Goal: Transaction & Acquisition: Purchase product/service

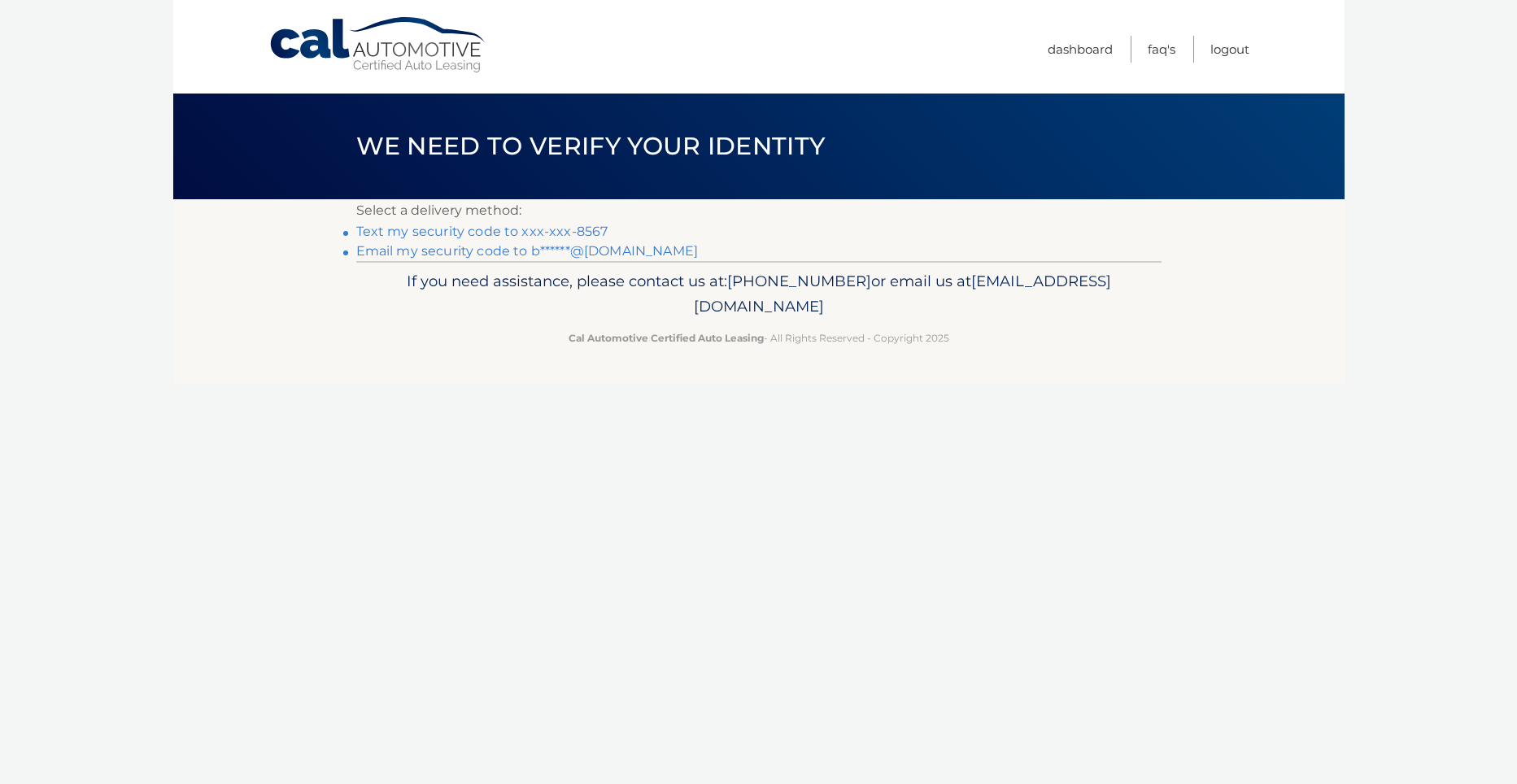
click at [563, 230] on link "Text my security code to xxx-xxx-8567" at bounding box center [482, 232] width 252 height 15
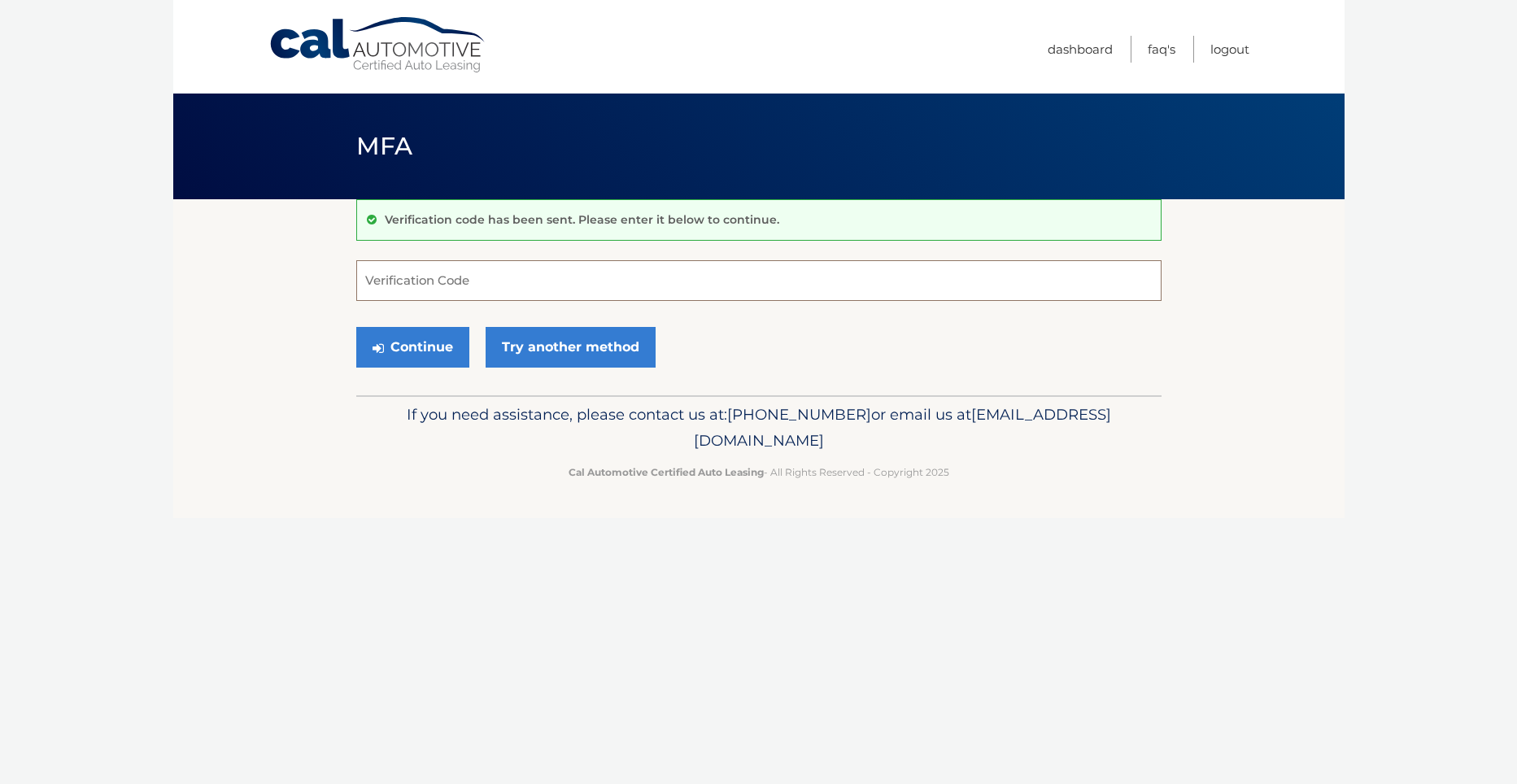
click at [469, 283] on input "Verification Code" at bounding box center [759, 281] width 806 height 41
type input "403505"
click at [418, 345] on button "Continue" at bounding box center [413, 347] width 113 height 41
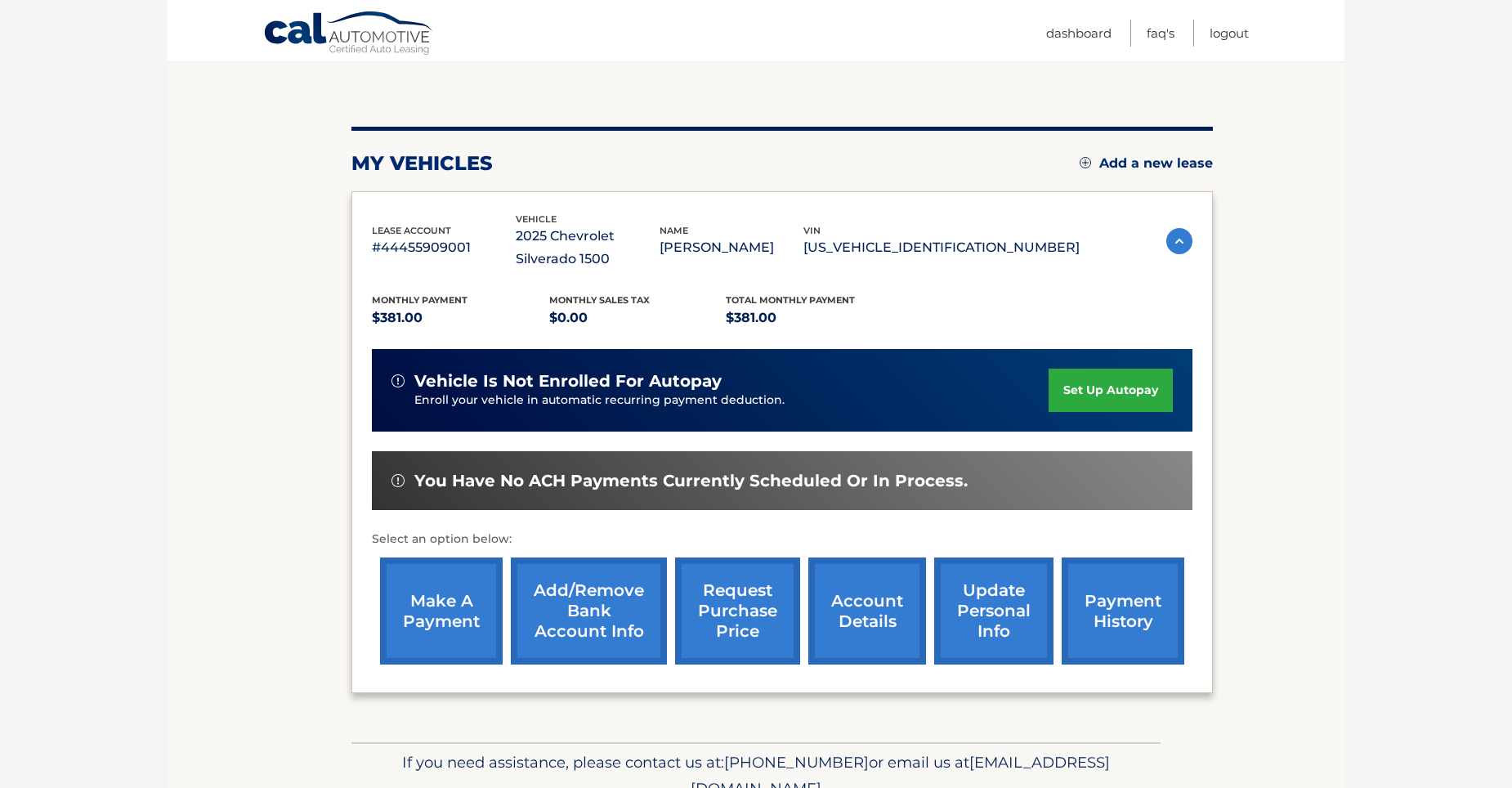
scroll to position [225, 0]
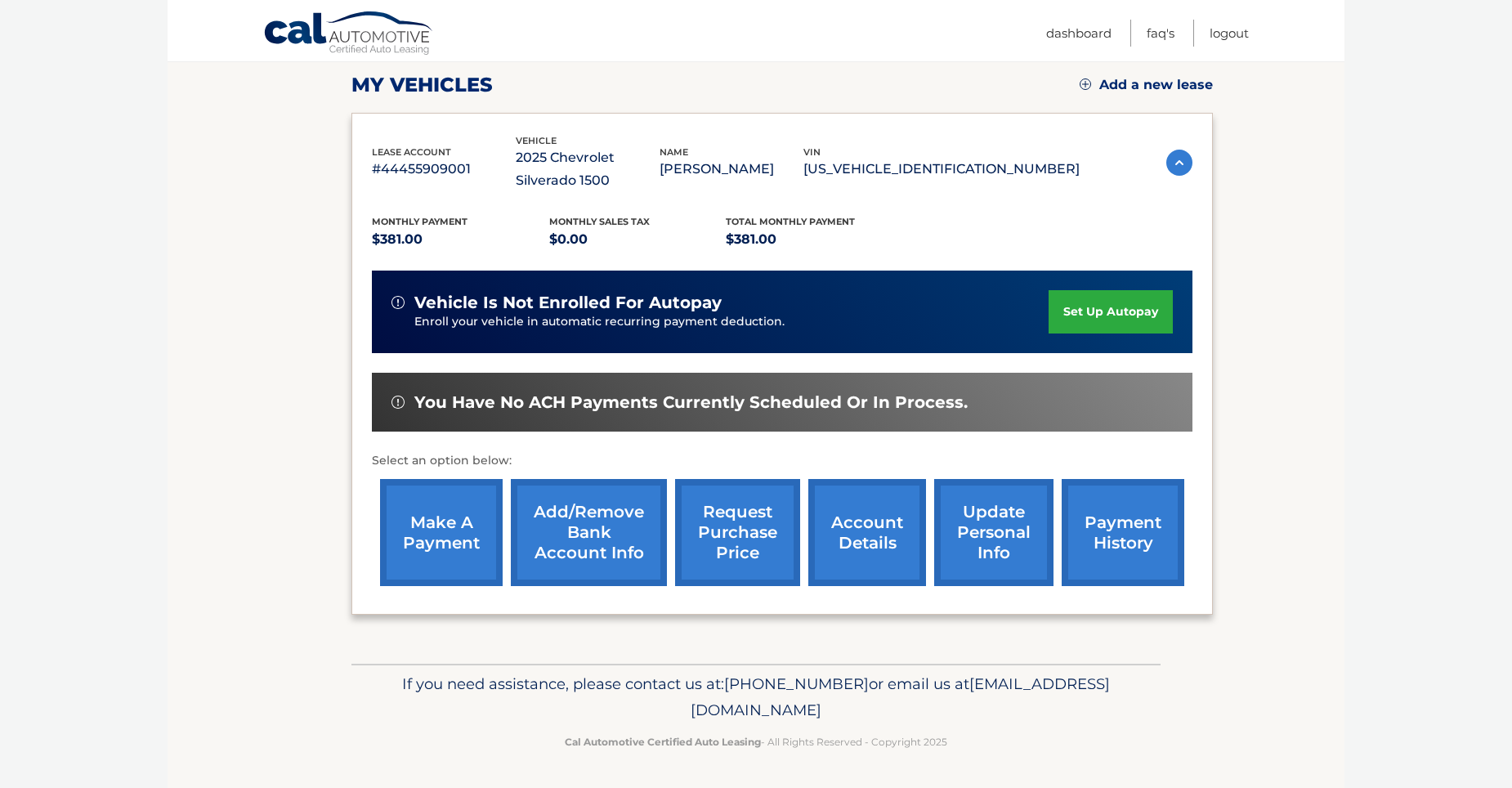
click at [420, 532] on link "make a payment" at bounding box center [442, 533] width 123 height 107
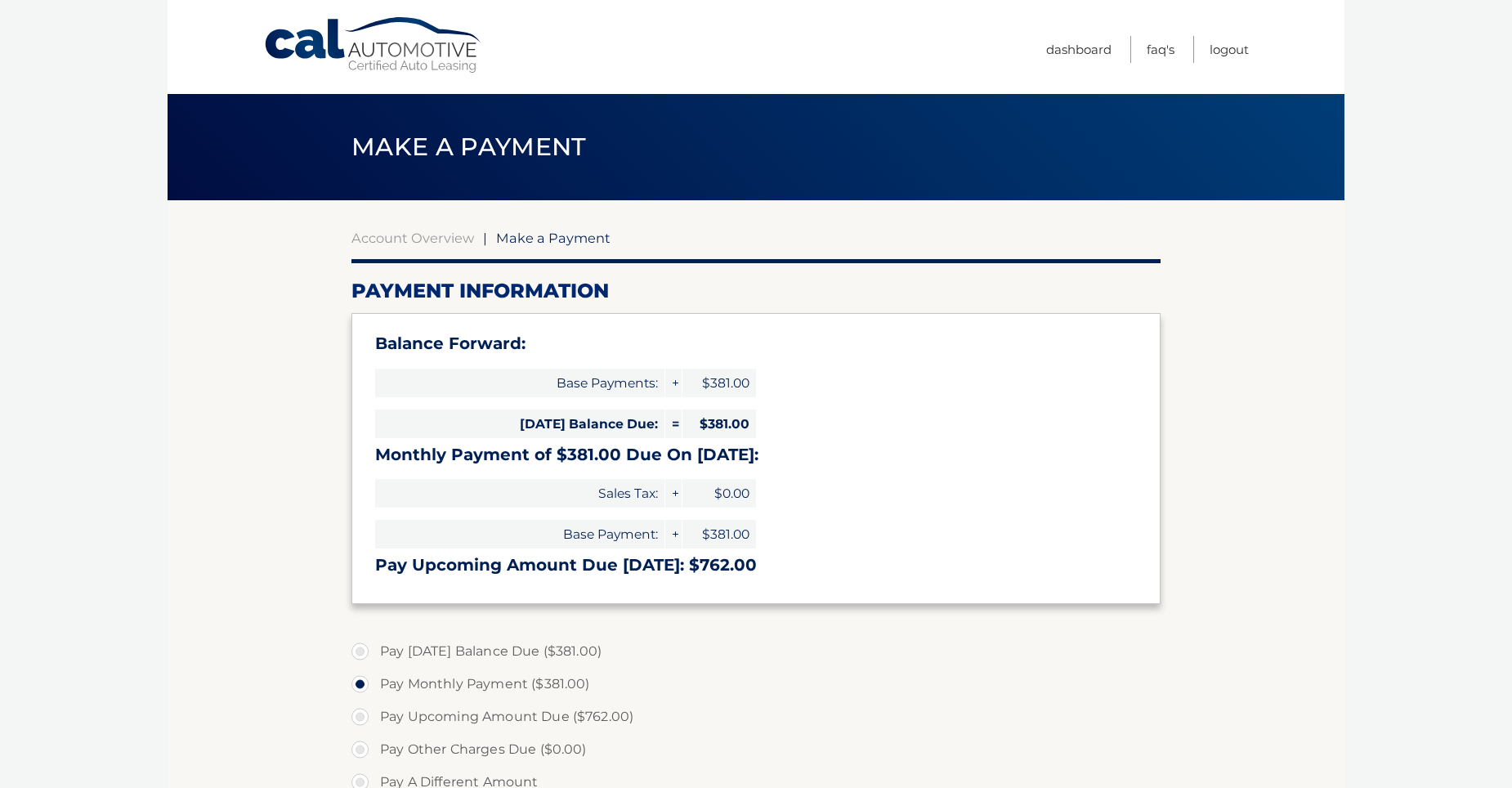
select select "YWE4MzA3YzgtNWJkOC00NjYyLTkxNWEtZGFiNTYzNDJiMWJm"
click at [365, 646] on label "Pay Today's Balance Due ($381.00)" at bounding box center [756, 652] width 809 height 32
click at [365, 646] on input "Pay Today's Balance Due ($381.00)" at bounding box center [366, 648] width 16 height 26
radio input "true"
click at [354, 675] on label "Pay Monthly Payment ($381.00)" at bounding box center [756, 684] width 809 height 32
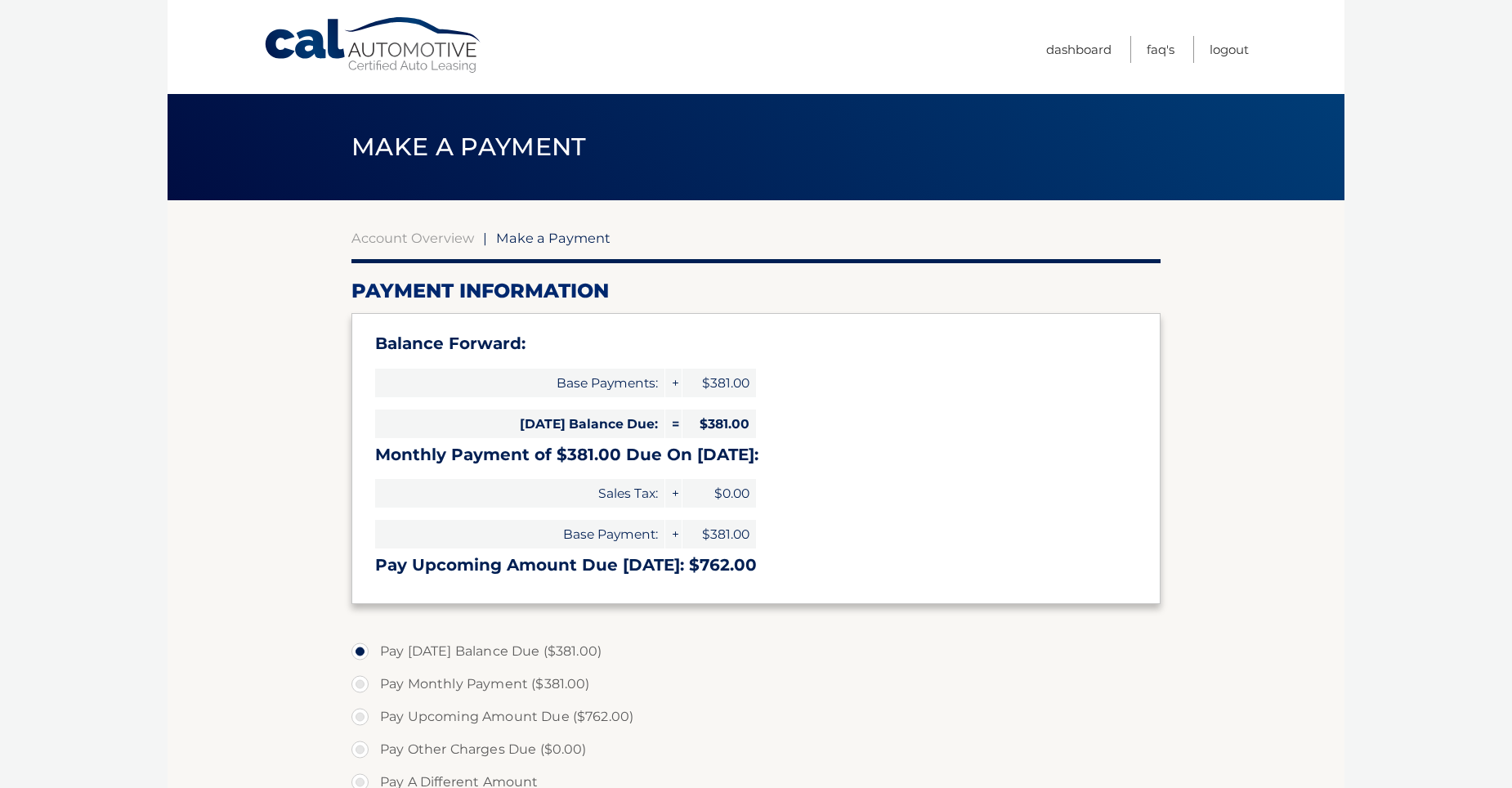
click at [358, 675] on input "Pay Monthly Payment ($381.00)" at bounding box center [366, 681] width 16 height 26
radio input "true"
click at [433, 237] on link "Account Overview" at bounding box center [413, 237] width 123 height 16
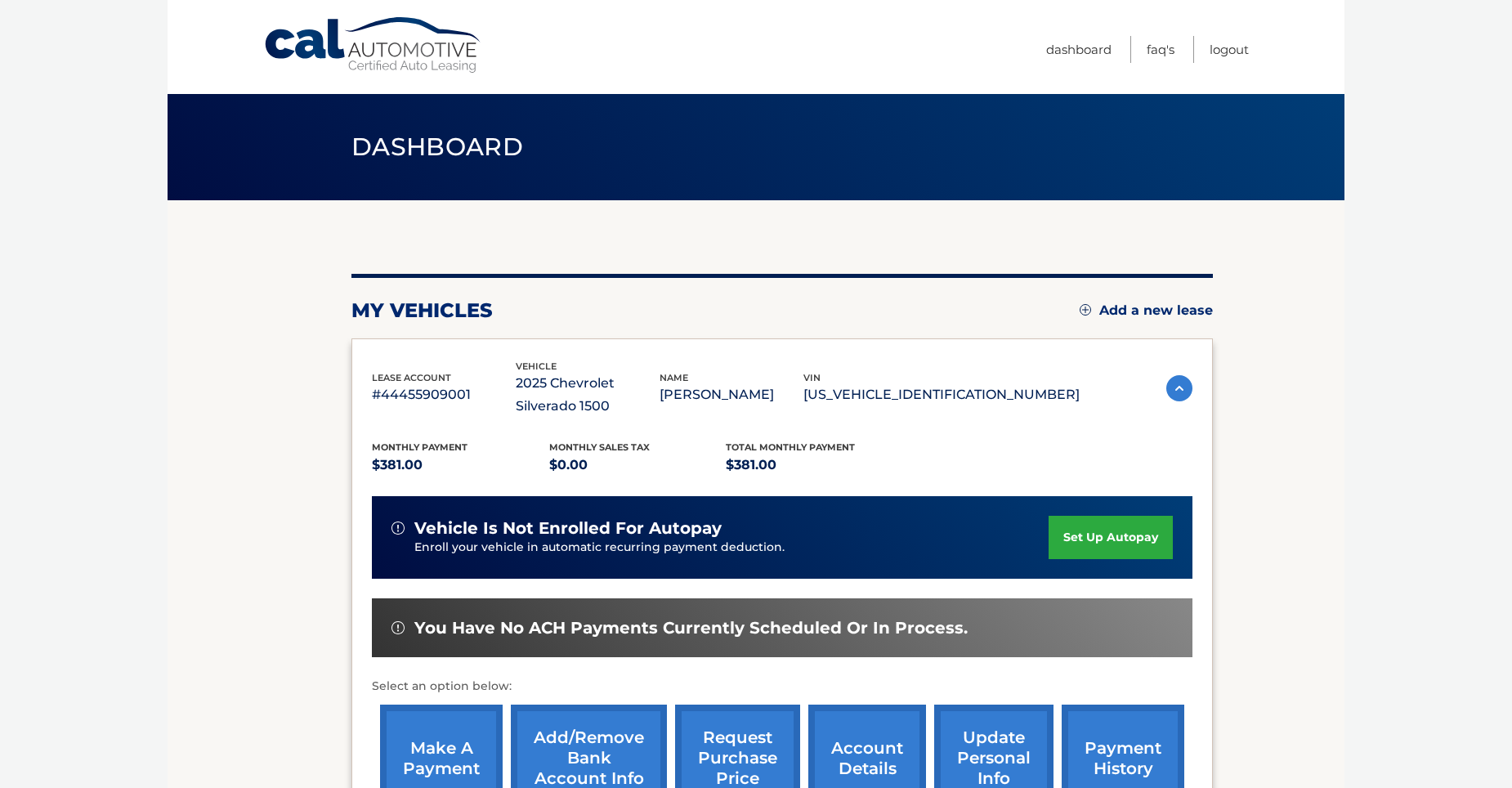
scroll to position [225, 0]
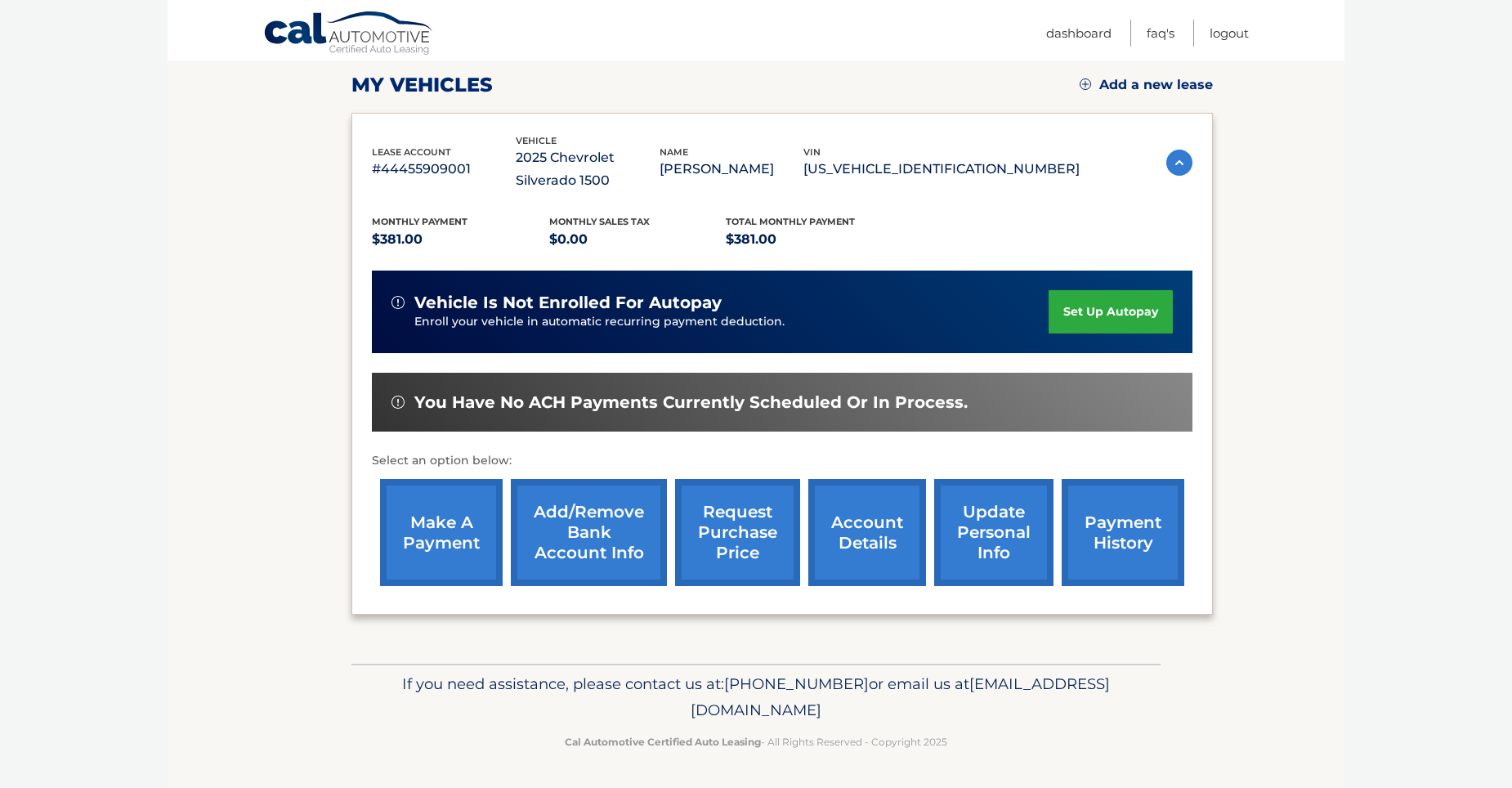
click at [1087, 530] on link "payment history" at bounding box center [1123, 533] width 123 height 107
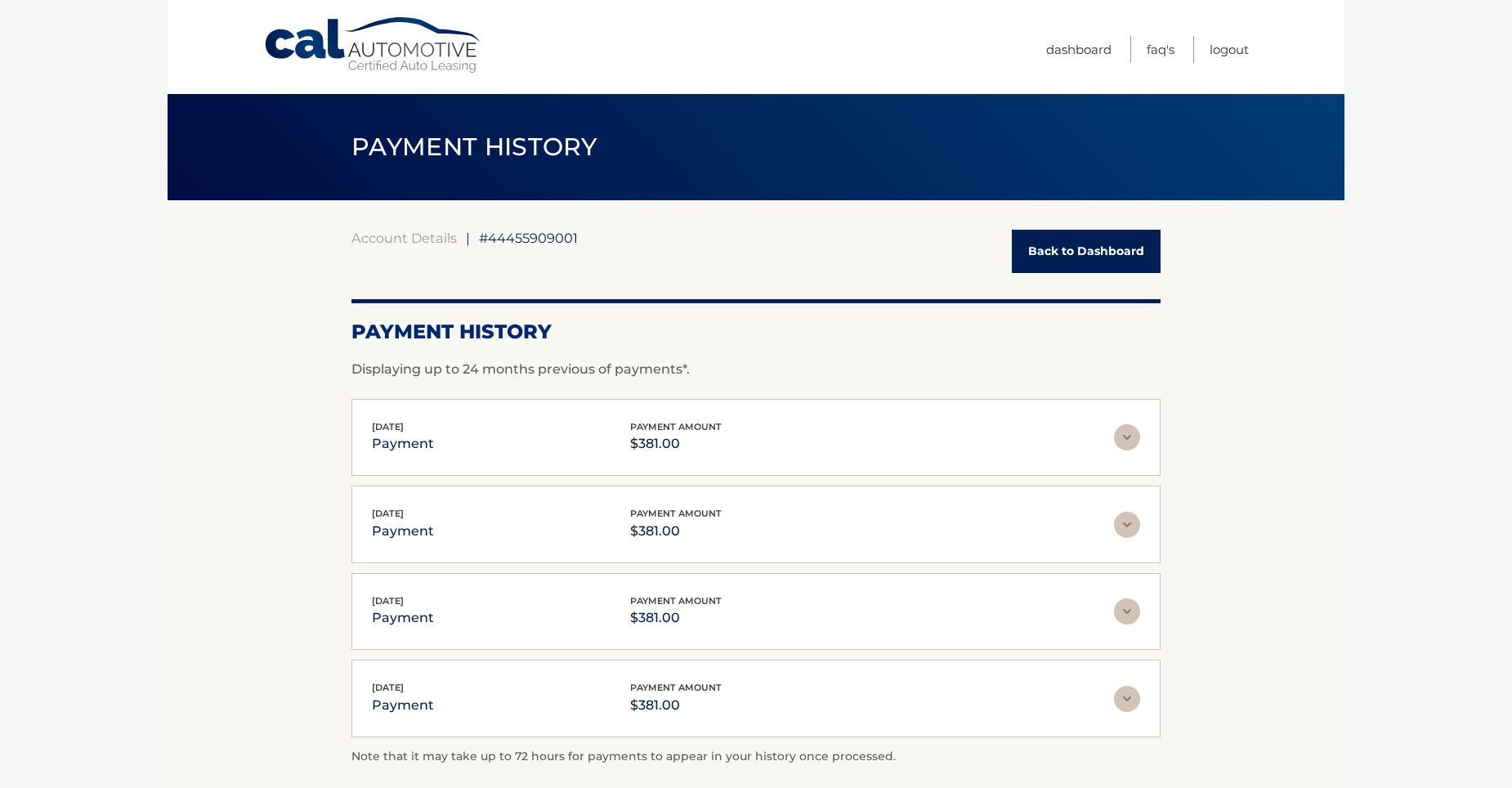
click at [1059, 256] on link "Back to Dashboard" at bounding box center [1086, 251] width 148 height 43
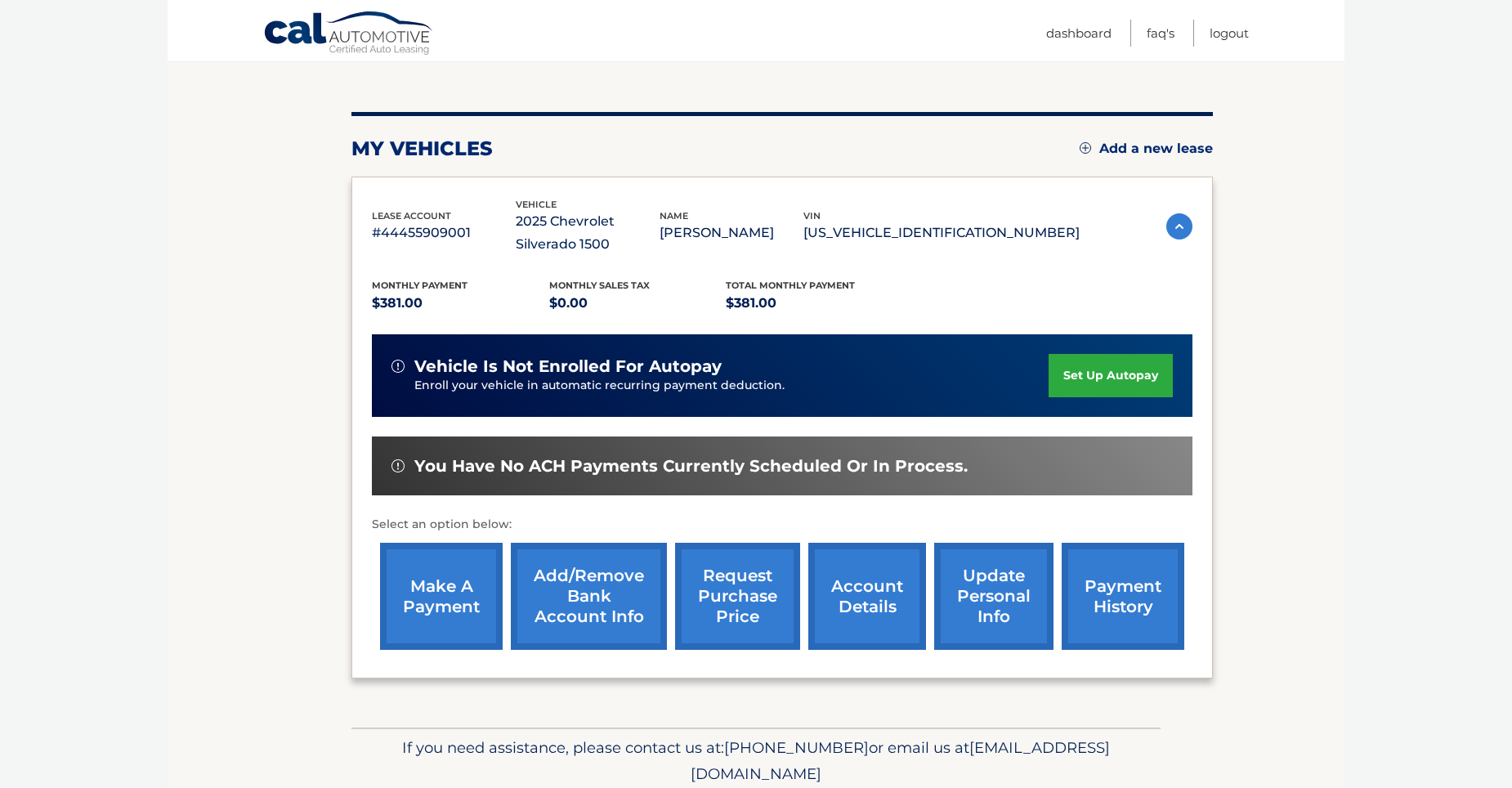
scroll to position [164, 0]
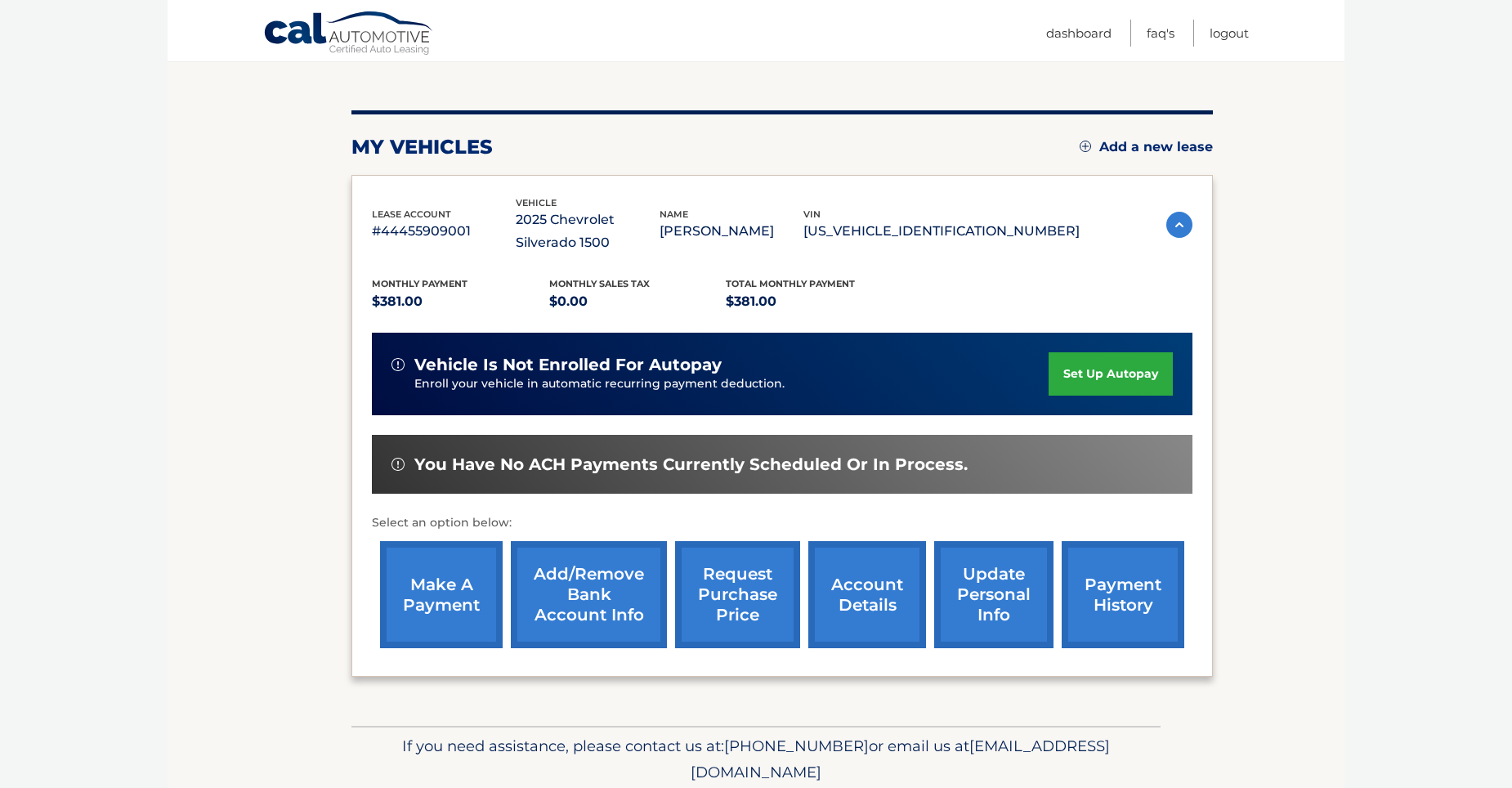
click at [871, 595] on link "account details" at bounding box center [867, 594] width 118 height 107
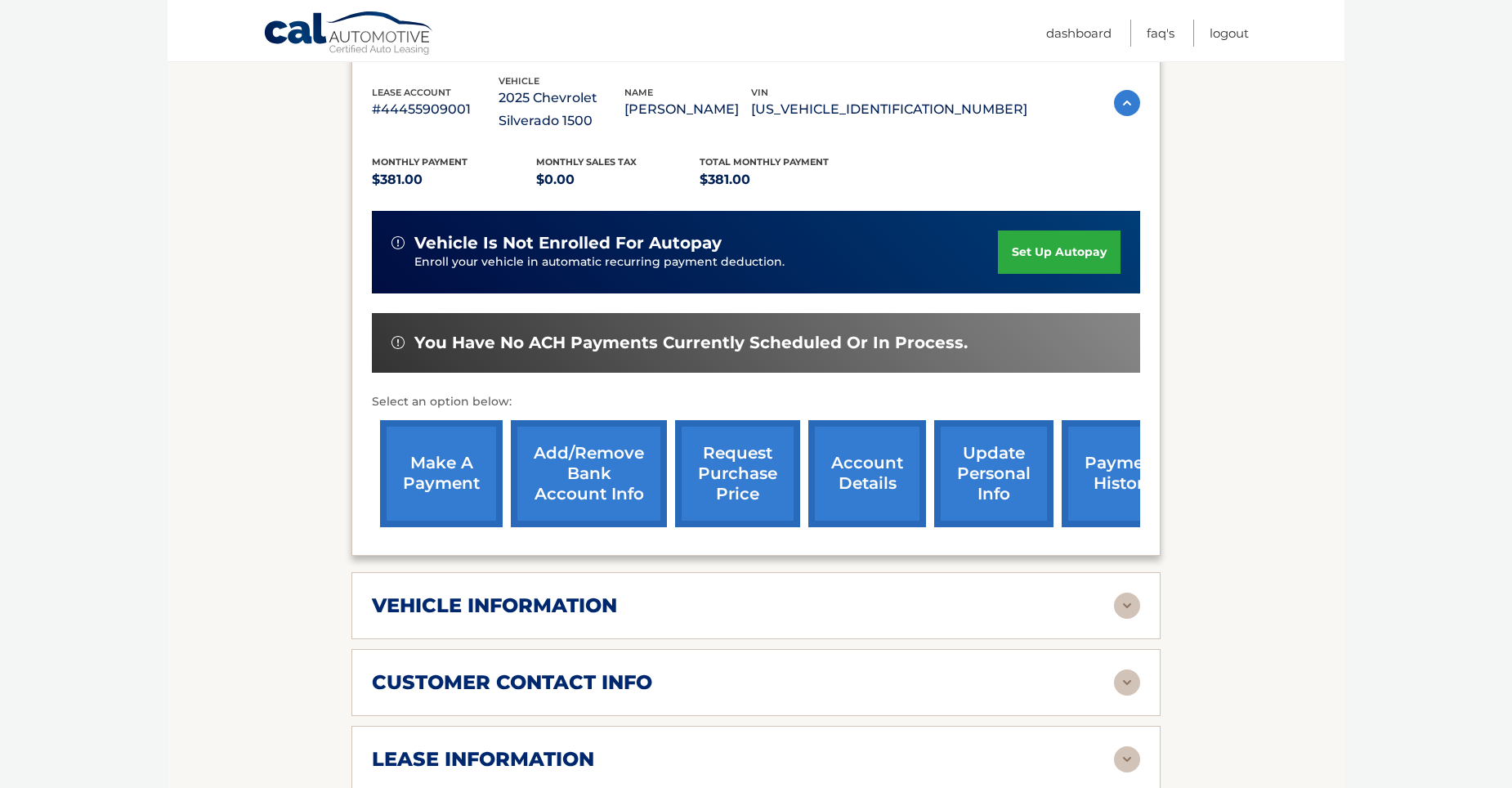
scroll to position [490, 0]
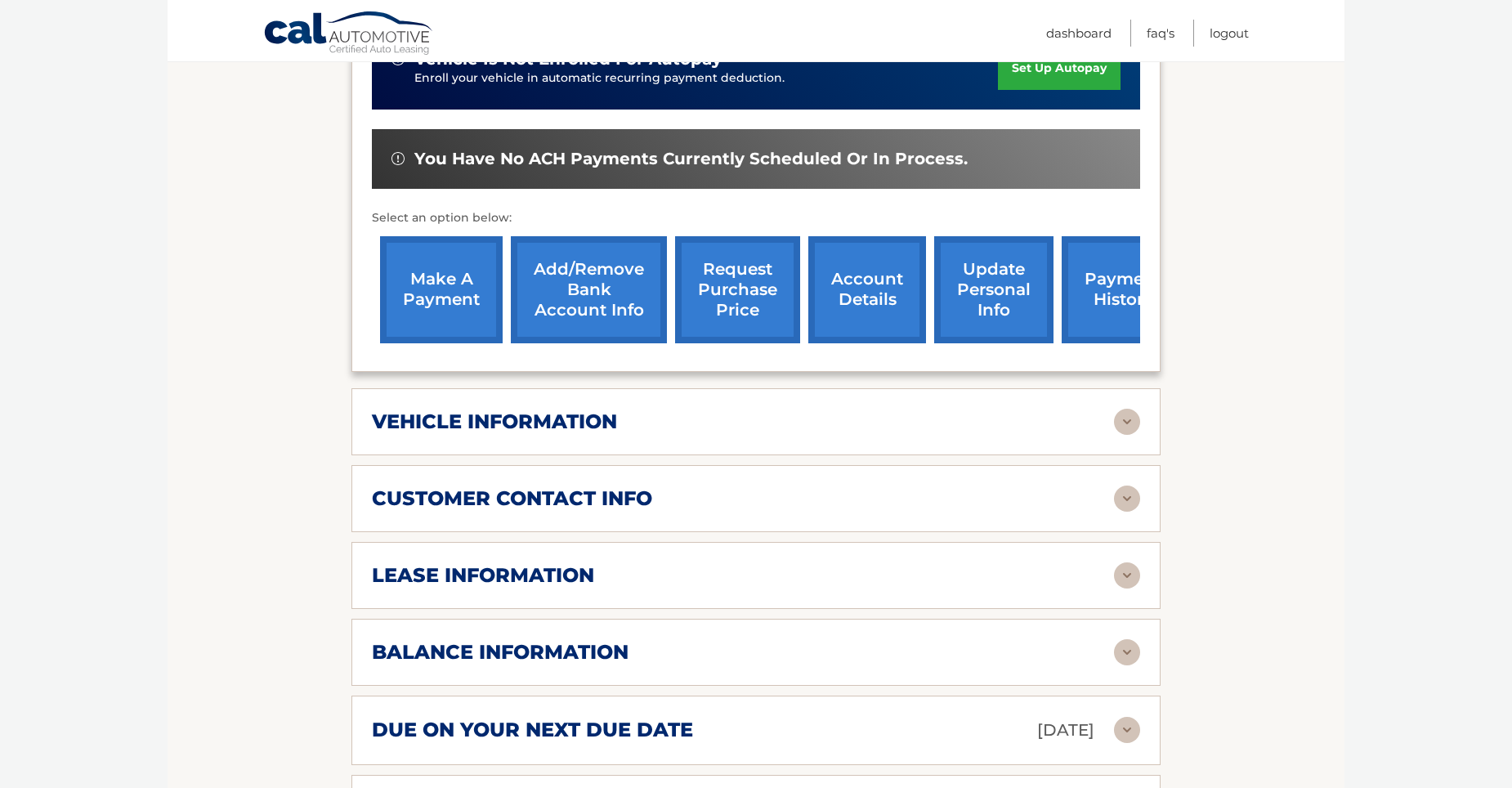
click at [578, 640] on h2 "balance information" at bounding box center [500, 652] width 257 height 25
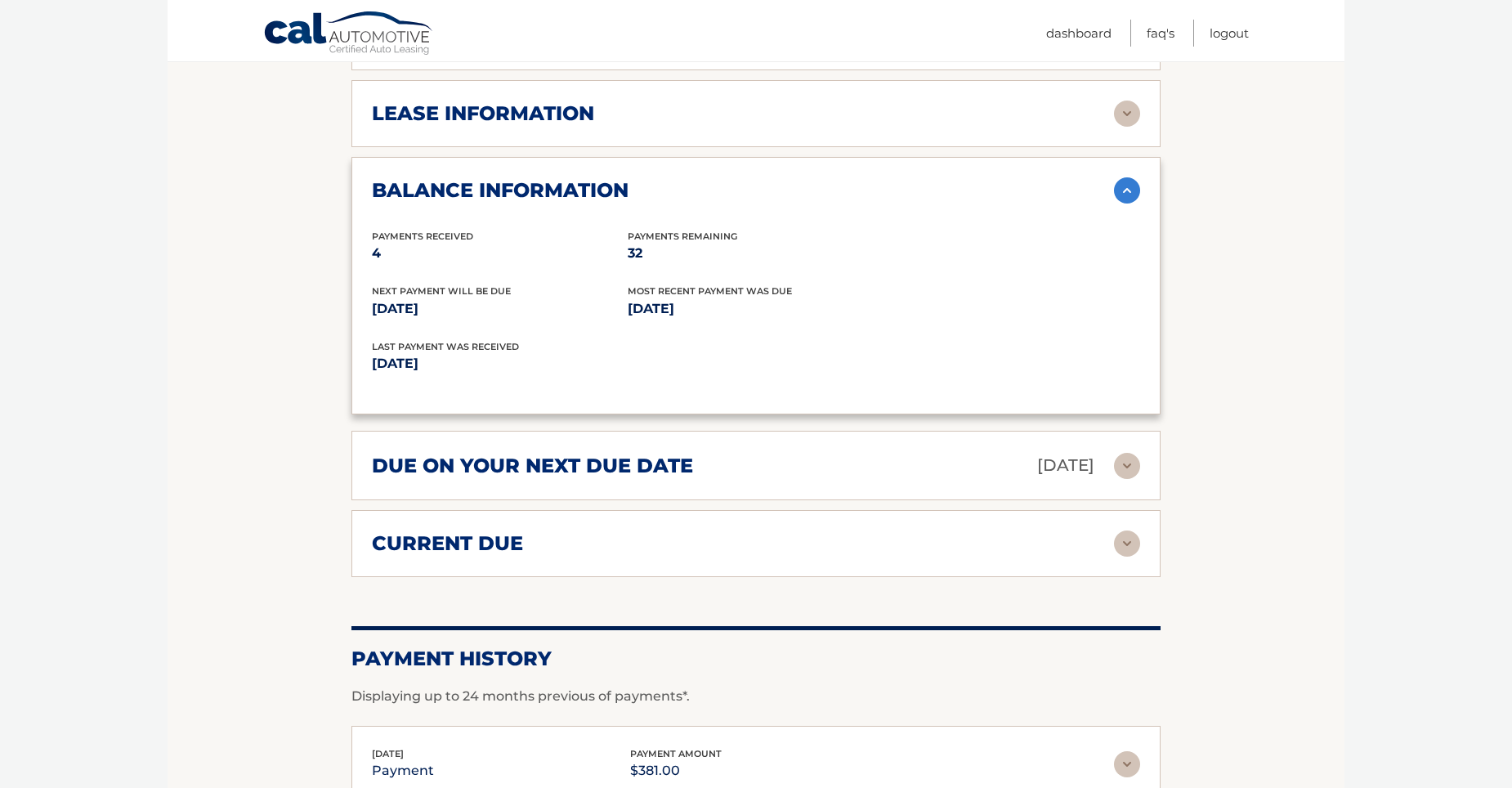
scroll to position [981, 0]
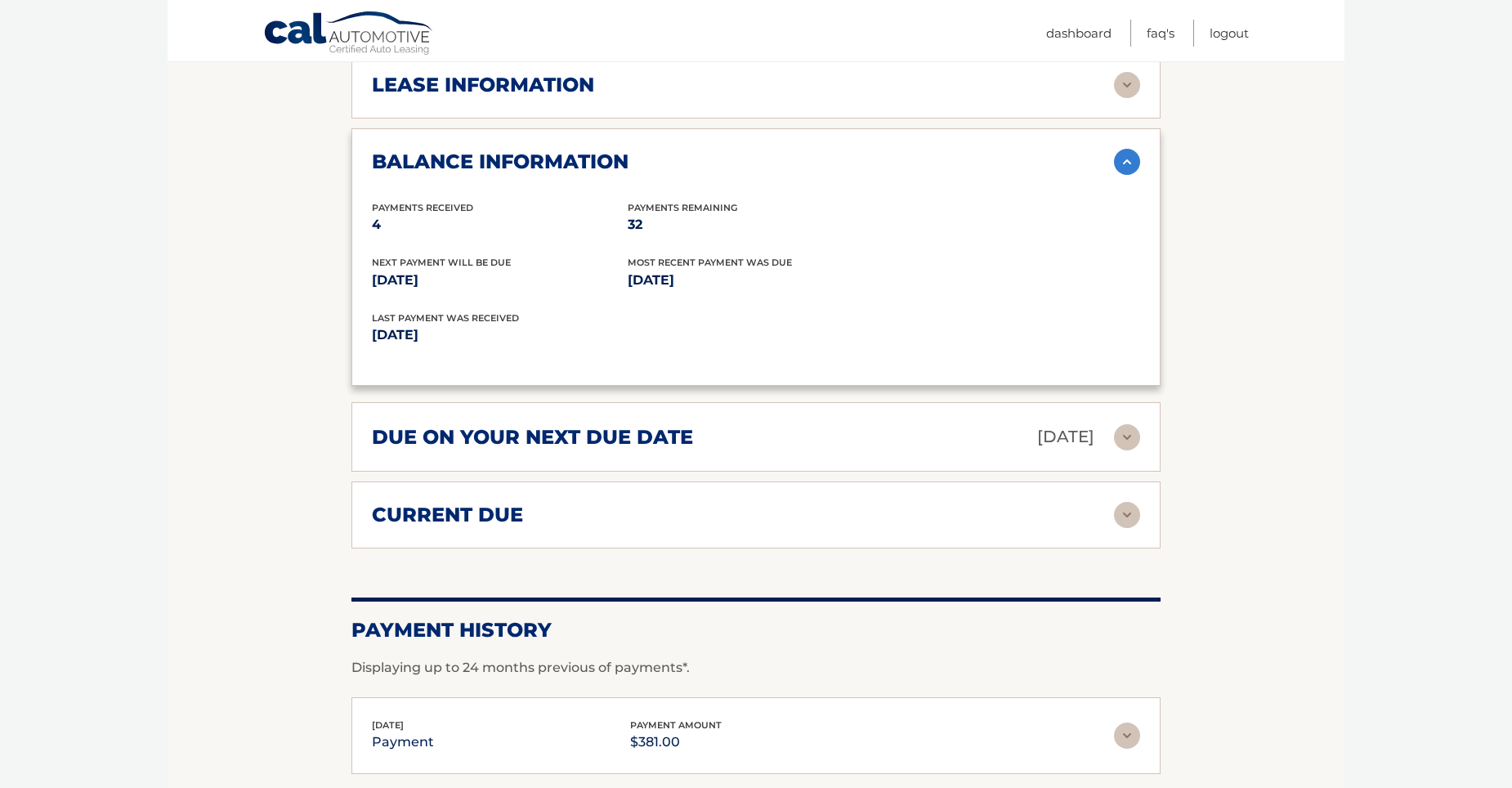
click at [916, 515] on div "current due" at bounding box center [743, 514] width 742 height 25
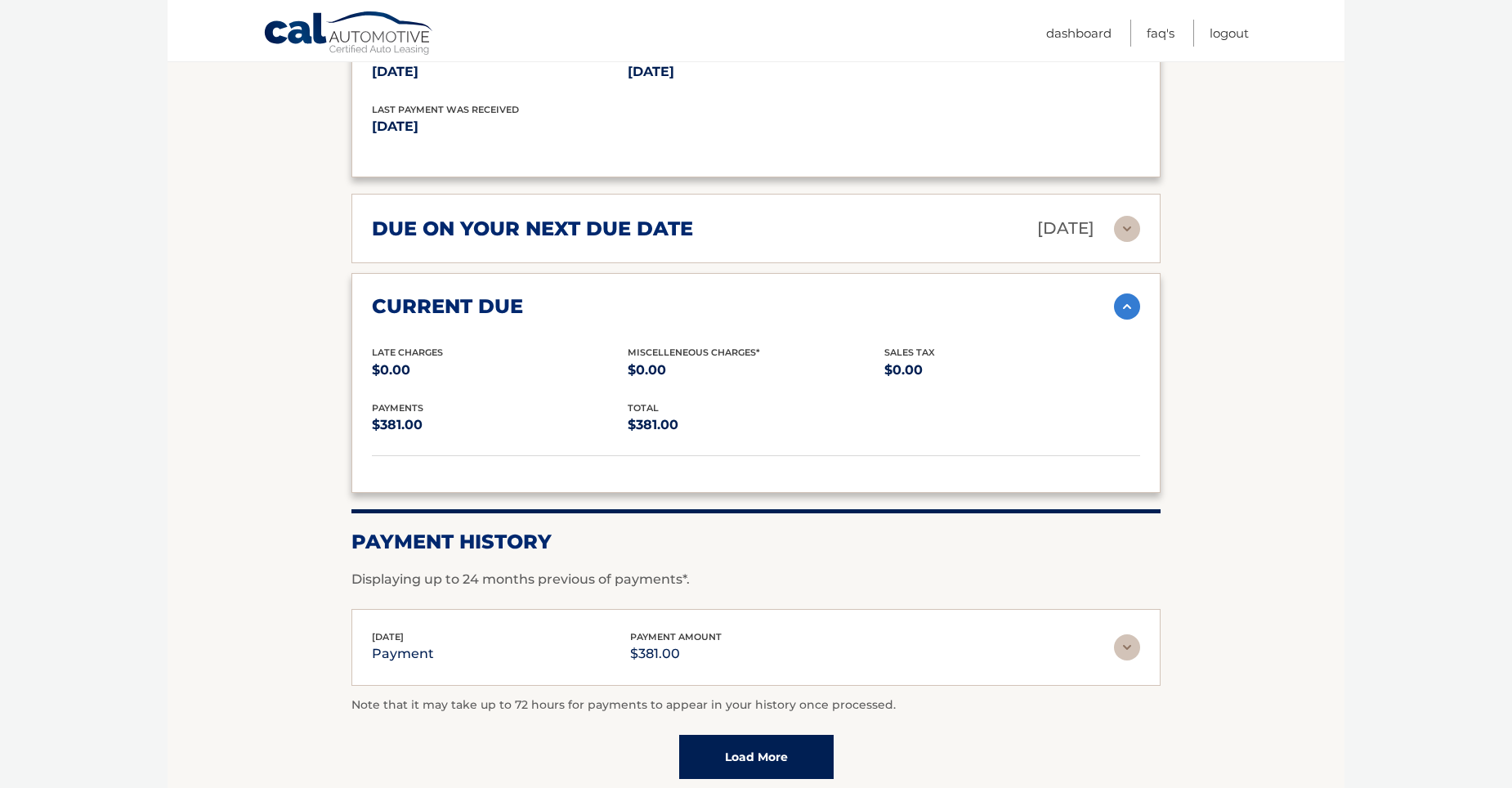
scroll to position [1225, 0]
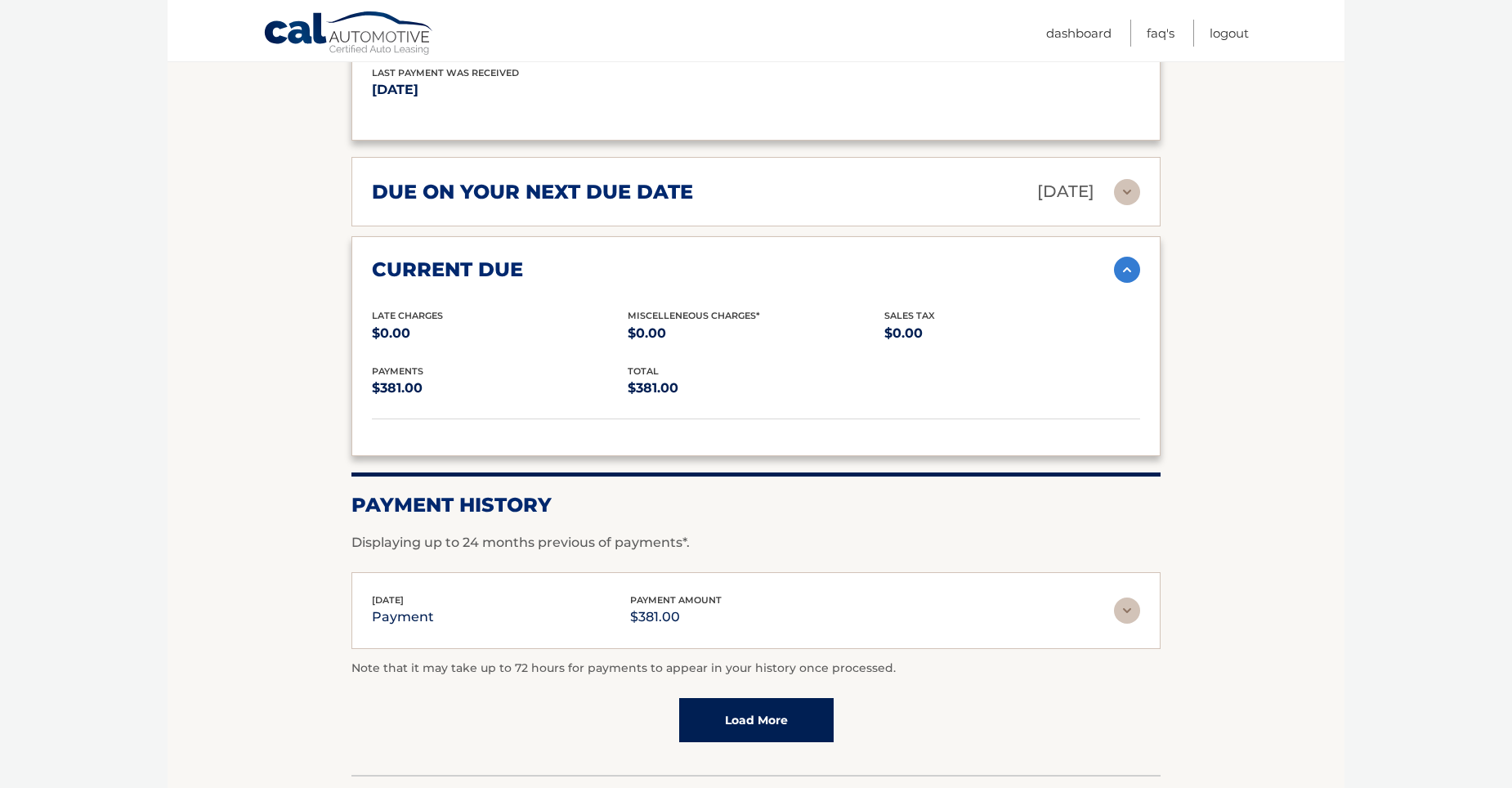
click at [1127, 605] on img at bounding box center [1127, 610] width 26 height 26
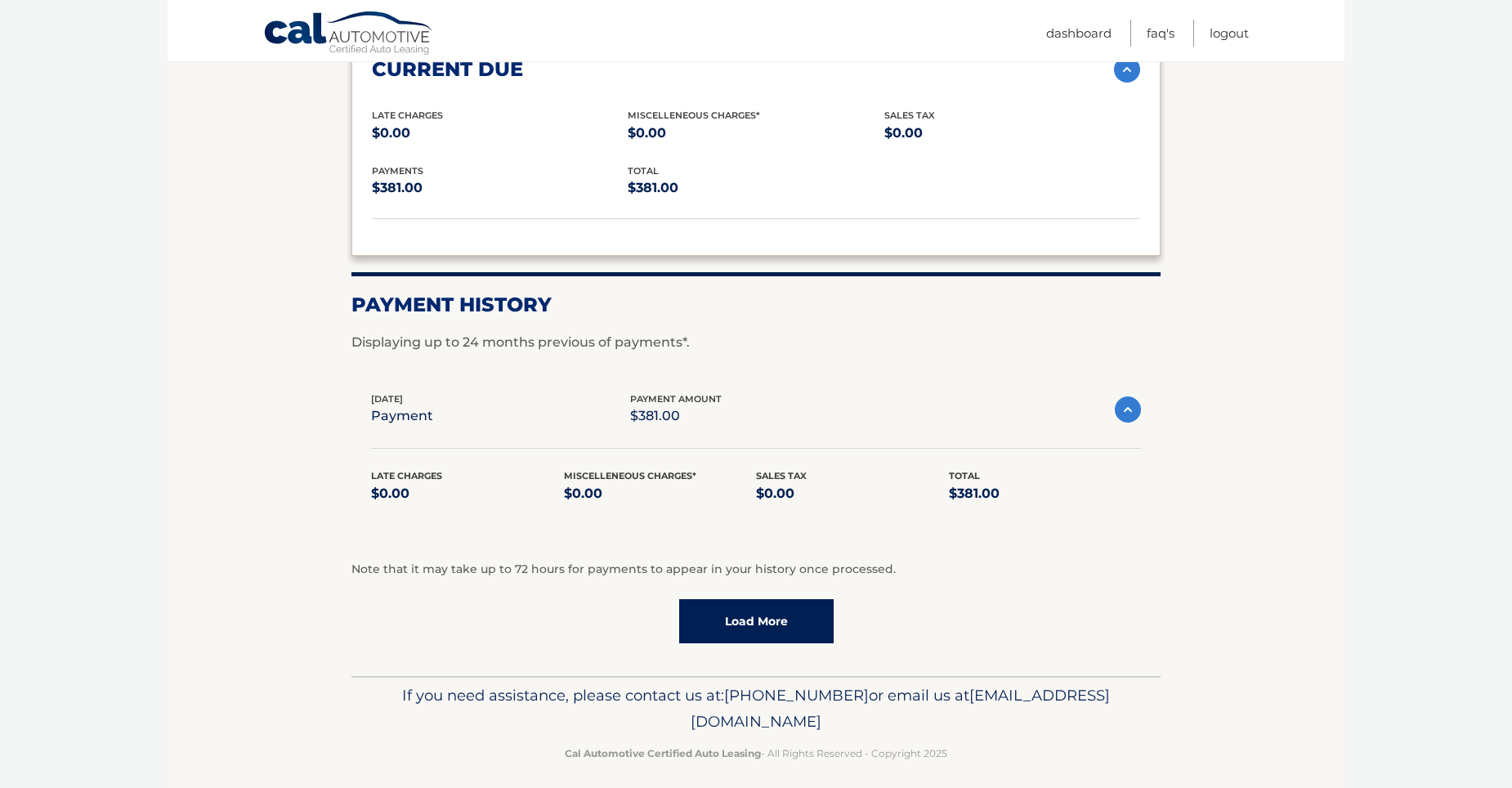
scroll to position [1438, 0]
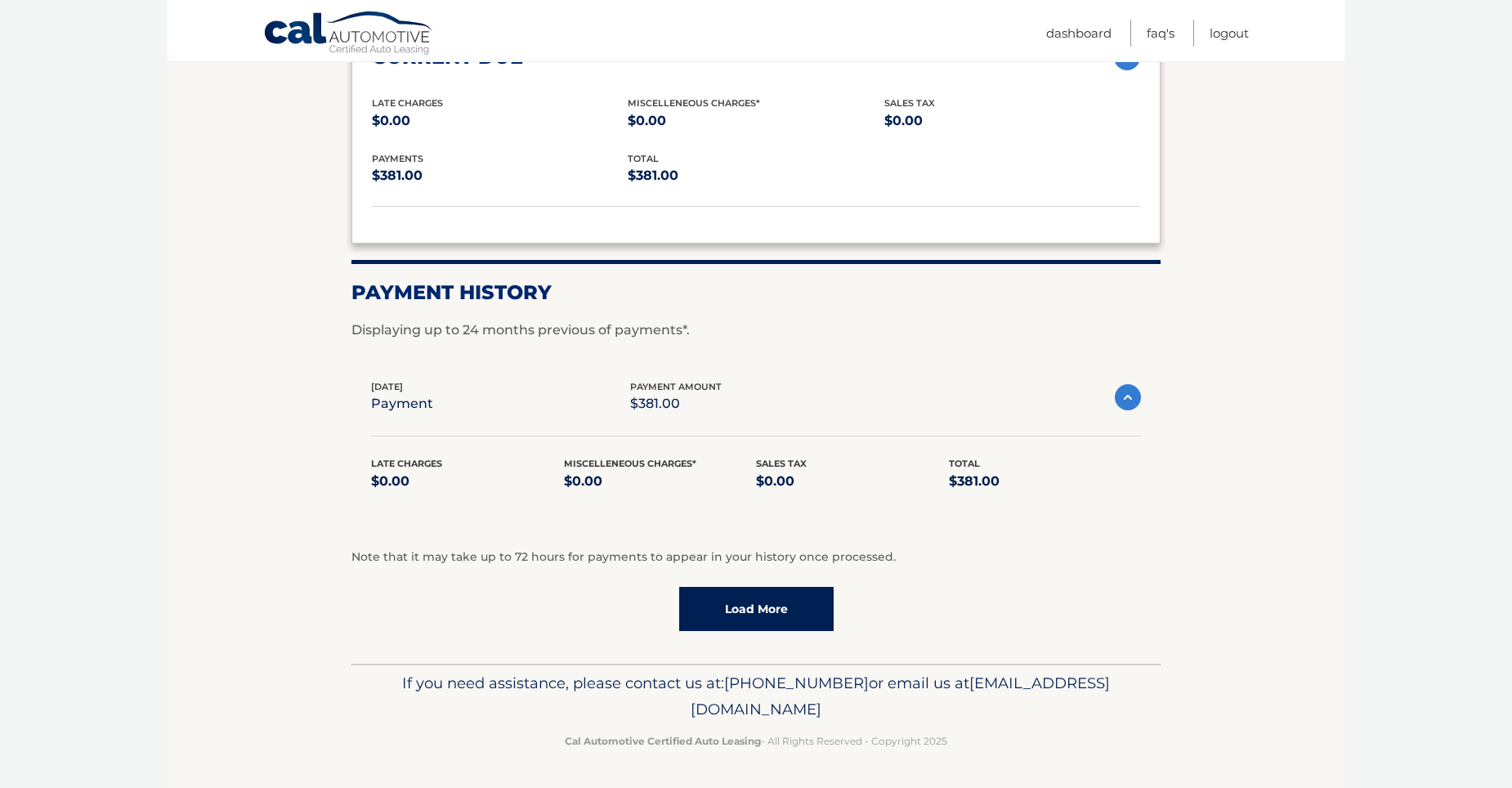
click at [785, 614] on link "Load More" at bounding box center [756, 609] width 154 height 44
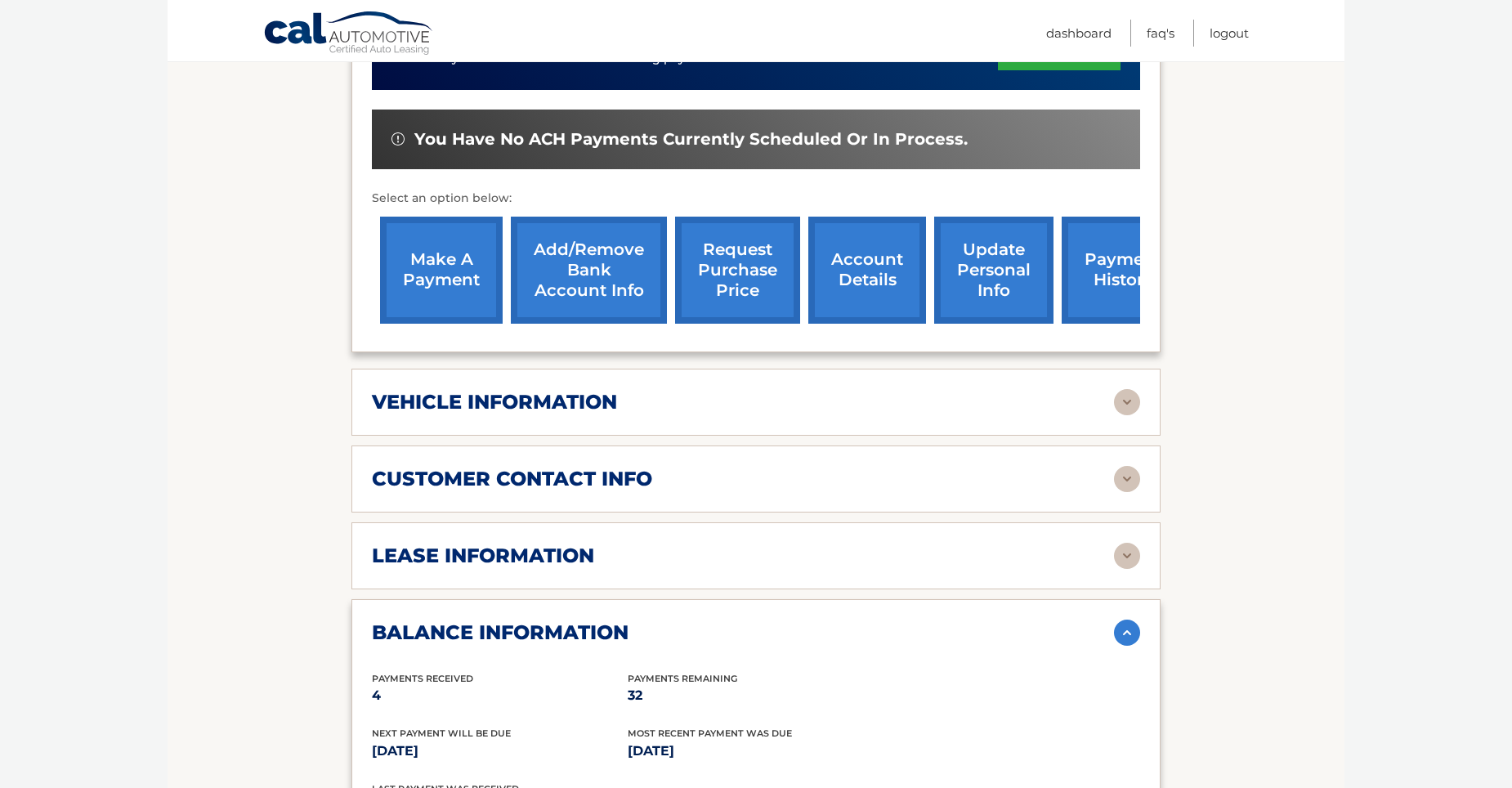
scroll to position [294, 0]
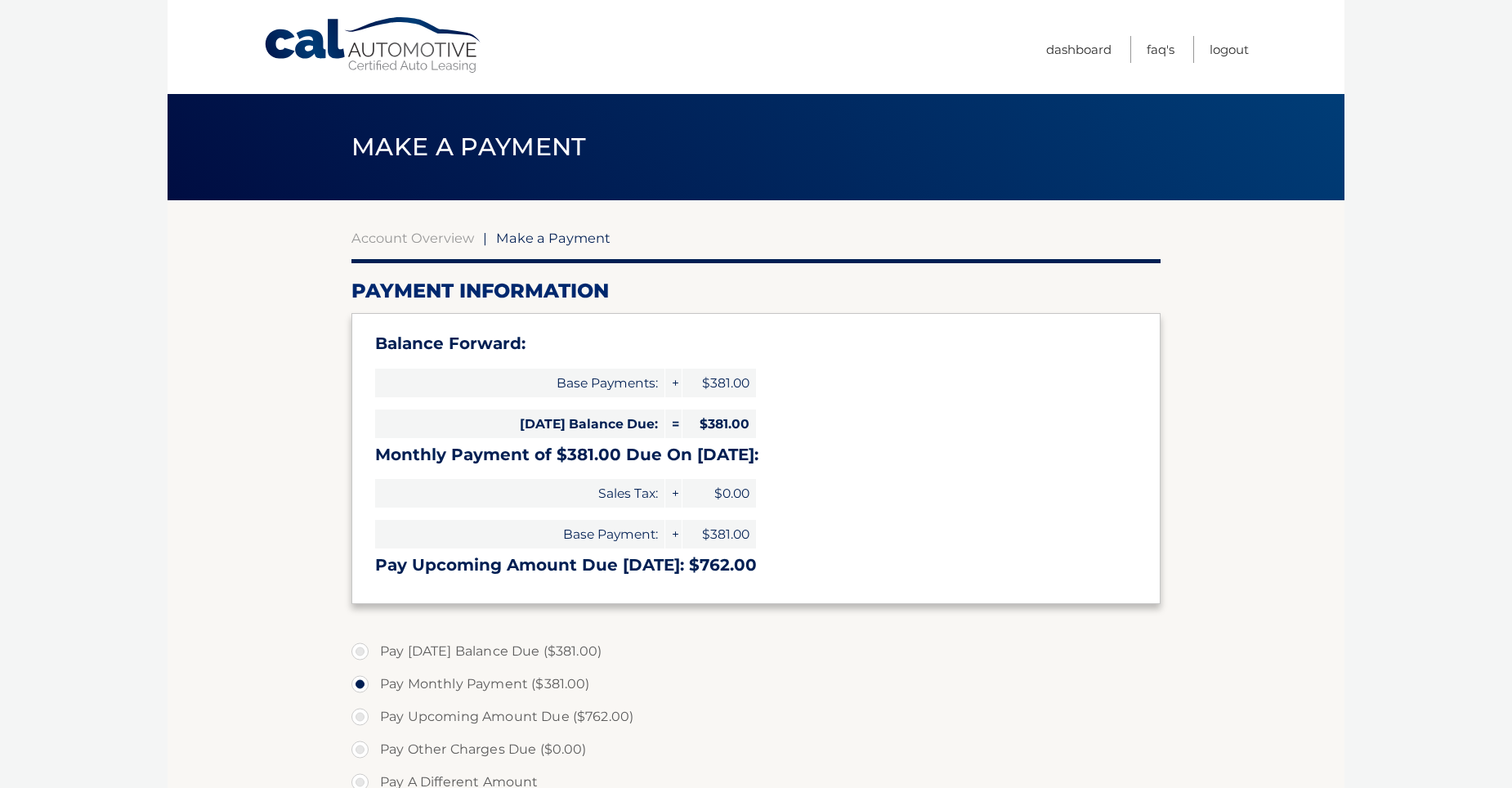
select select "YWE4MzA3YzgtNWJkOC00NjYyLTkxNWEtZGFiNTYzNDJiMWJm"
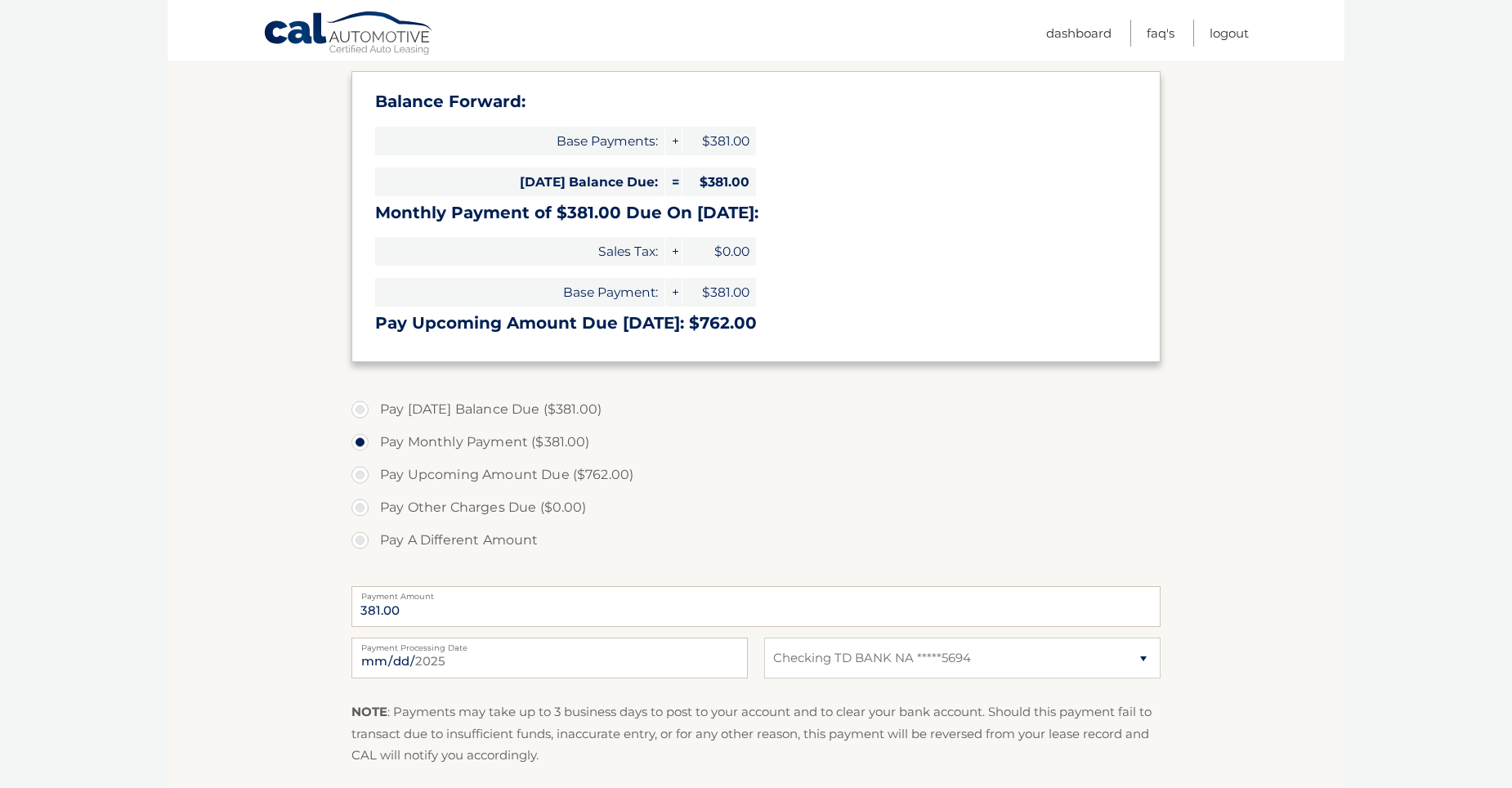
scroll to position [245, 0]
click at [370, 477] on label "Pay Upcoming Amount Due ($762.00)" at bounding box center [756, 472] width 809 height 32
click at [370, 477] on input "Pay Upcoming Amount Due ($762.00)" at bounding box center [366, 468] width 16 height 26
radio input "true"
type input "762.00"
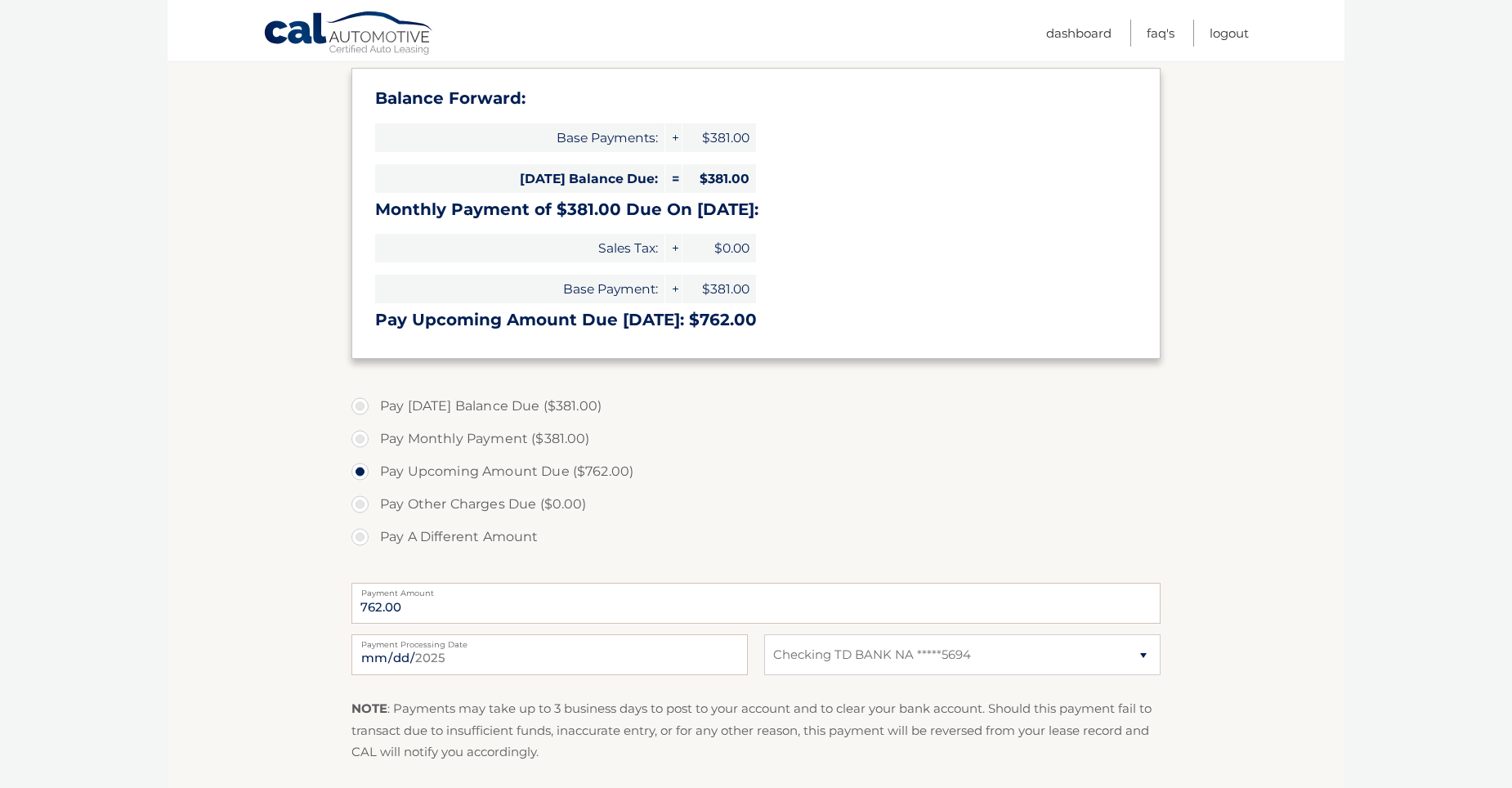
click at [369, 498] on label "Pay Other Charges Due ($0.00)" at bounding box center [756, 504] width 809 height 32
click at [370, 544] on label "Pay A Different Amount" at bounding box center [756, 536] width 809 height 32
click at [370, 544] on input "Pay A Different Amount" at bounding box center [366, 533] width 16 height 26
radio input "true"
click at [353, 409] on label "Pay [DATE] Balance Due ($381.00)" at bounding box center [756, 406] width 809 height 32
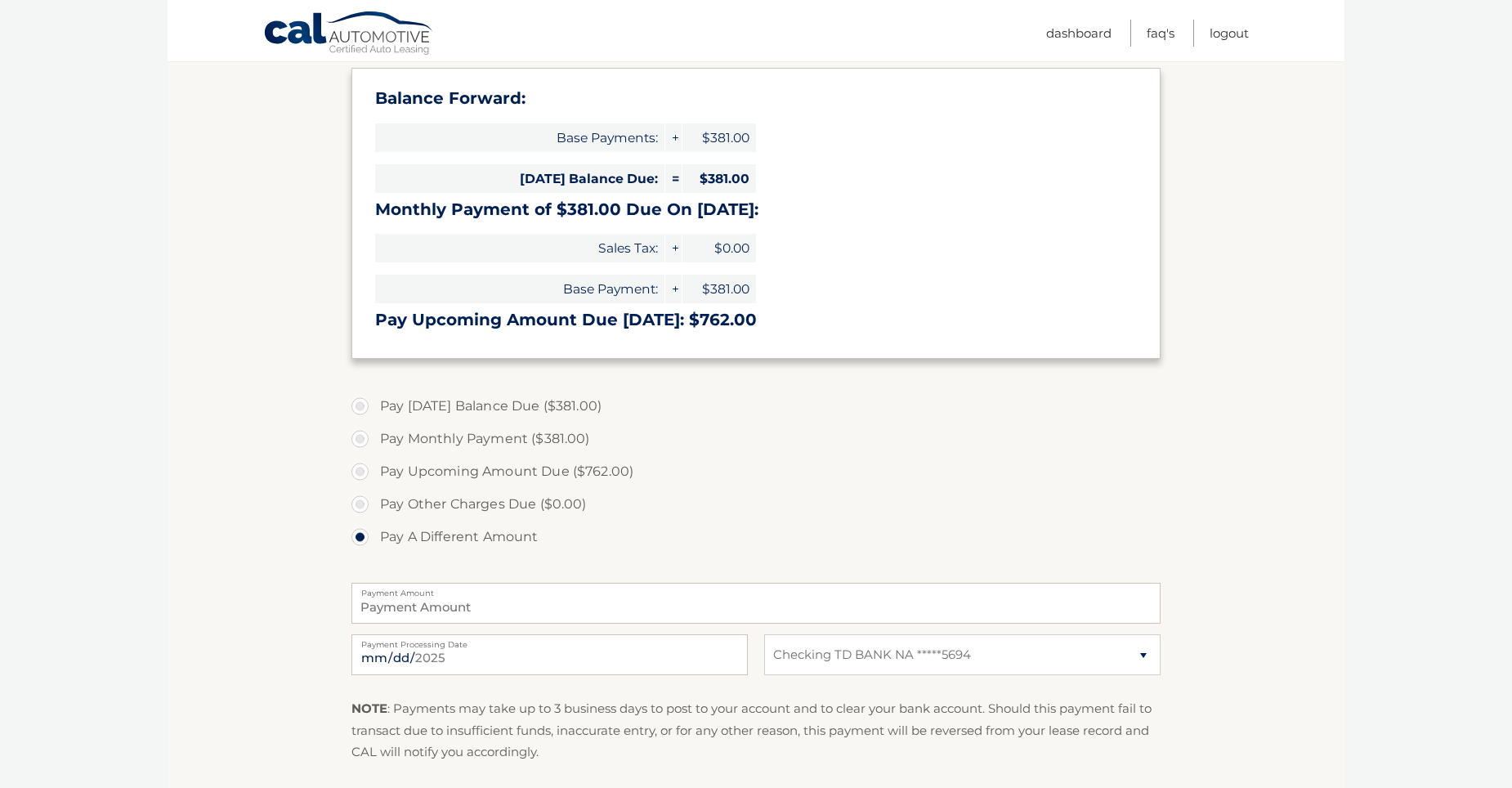
click at [358, 409] on input "Pay [DATE] Balance Due ($381.00)" at bounding box center [366, 403] width 16 height 26
radio input "true"
type input "381.00"
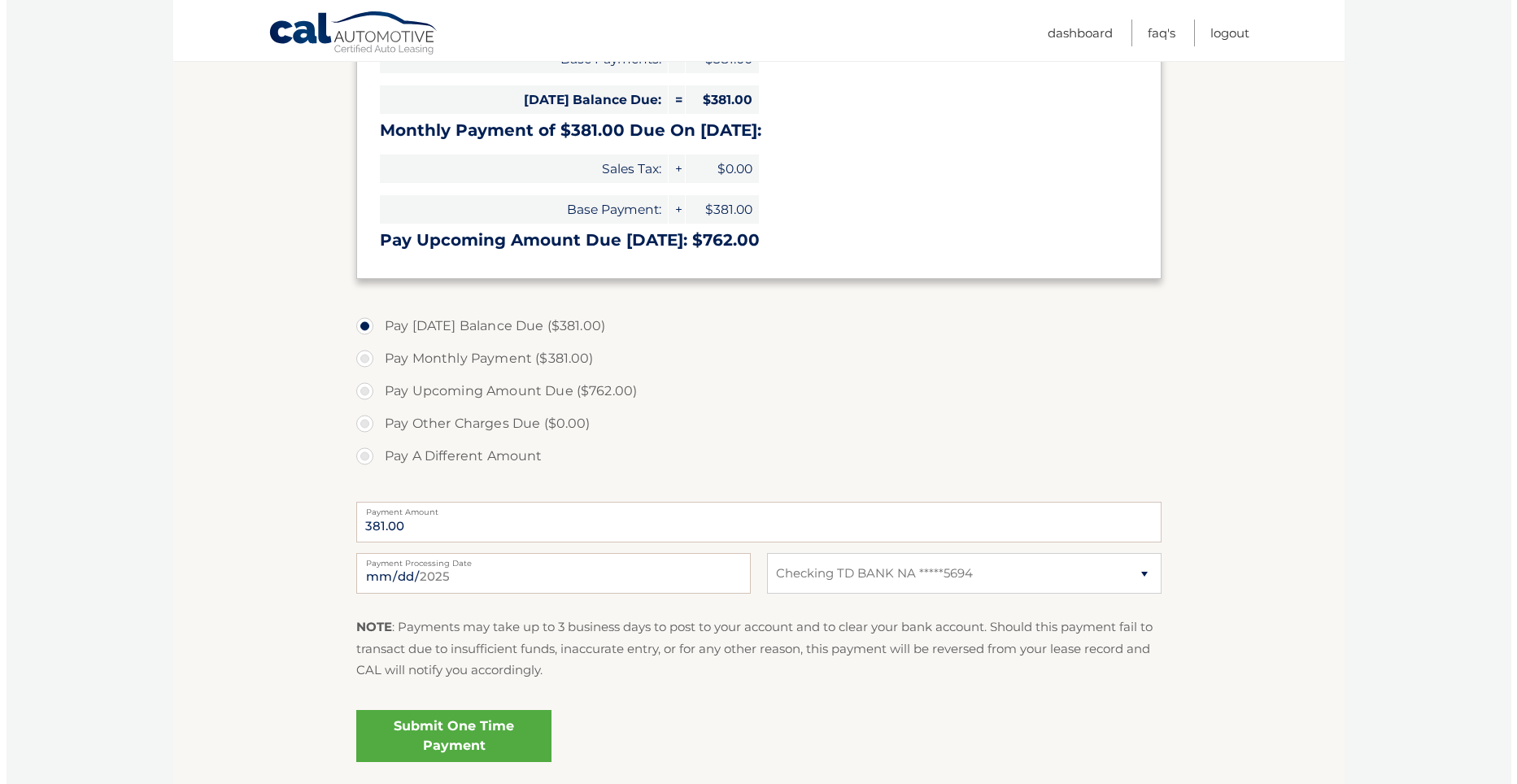
scroll to position [447, 0]
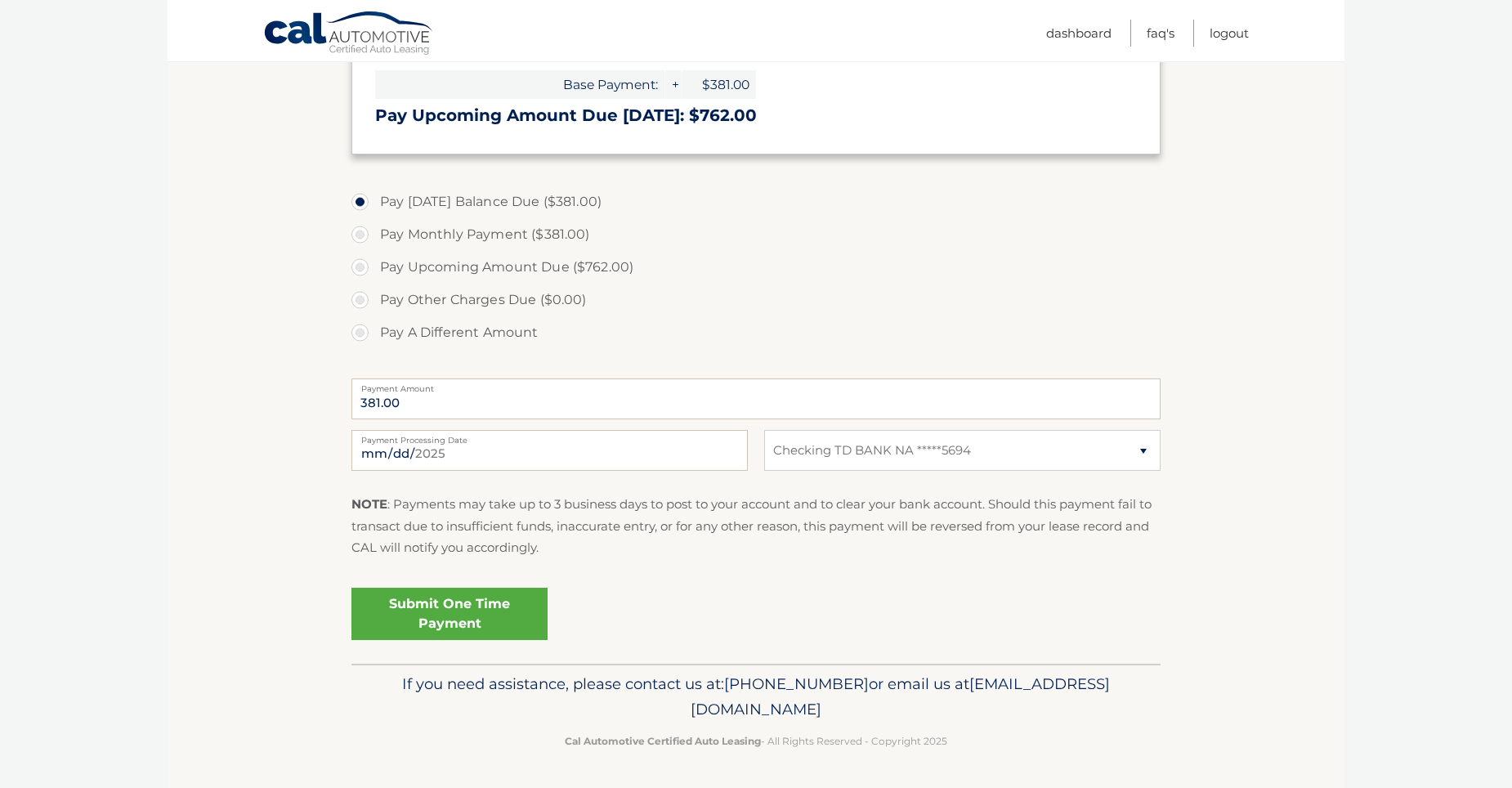
click at [472, 622] on link "Submit One Time Payment" at bounding box center [449, 613] width 196 height 52
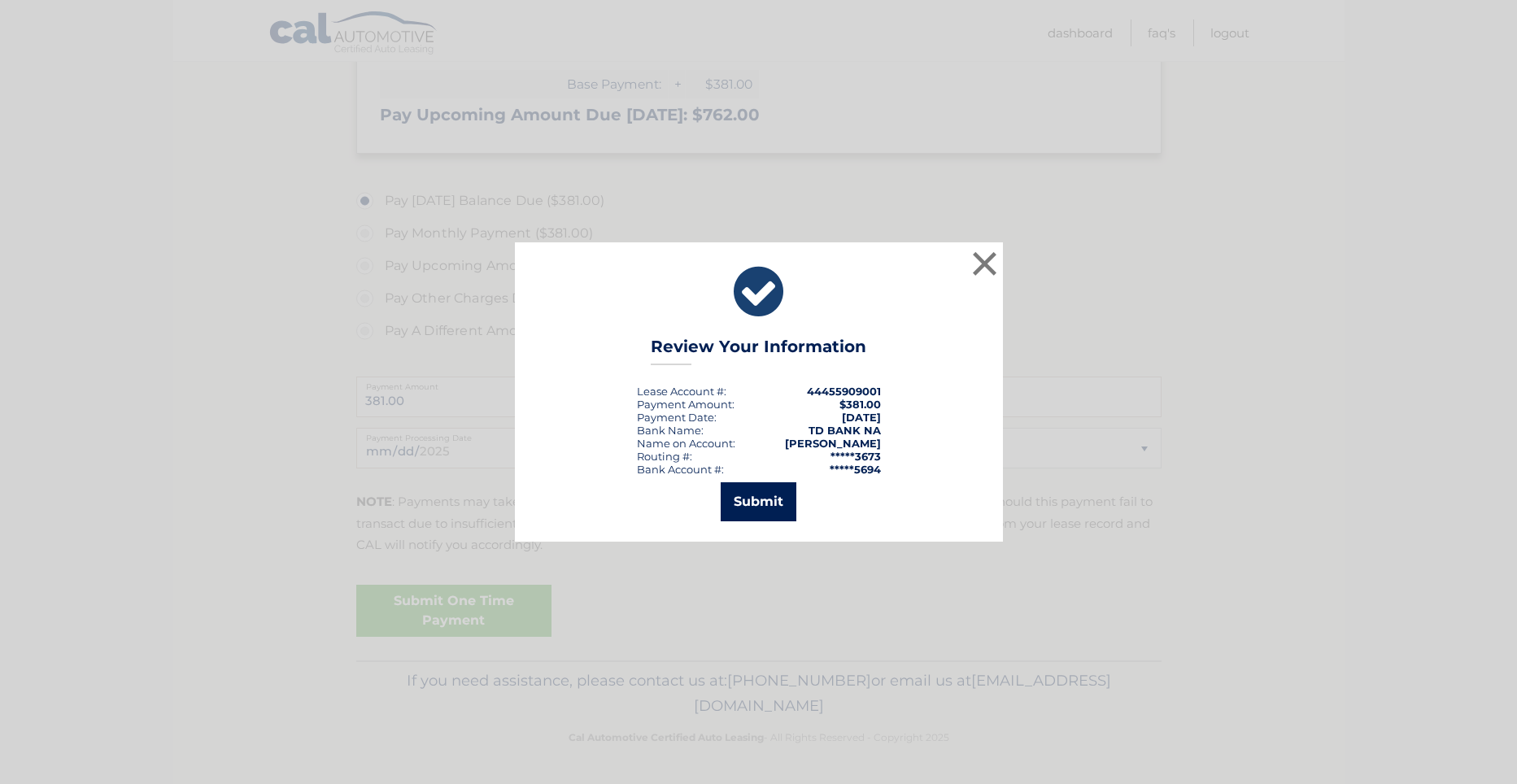
click at [760, 507] on button "Submit" at bounding box center [758, 501] width 76 height 39
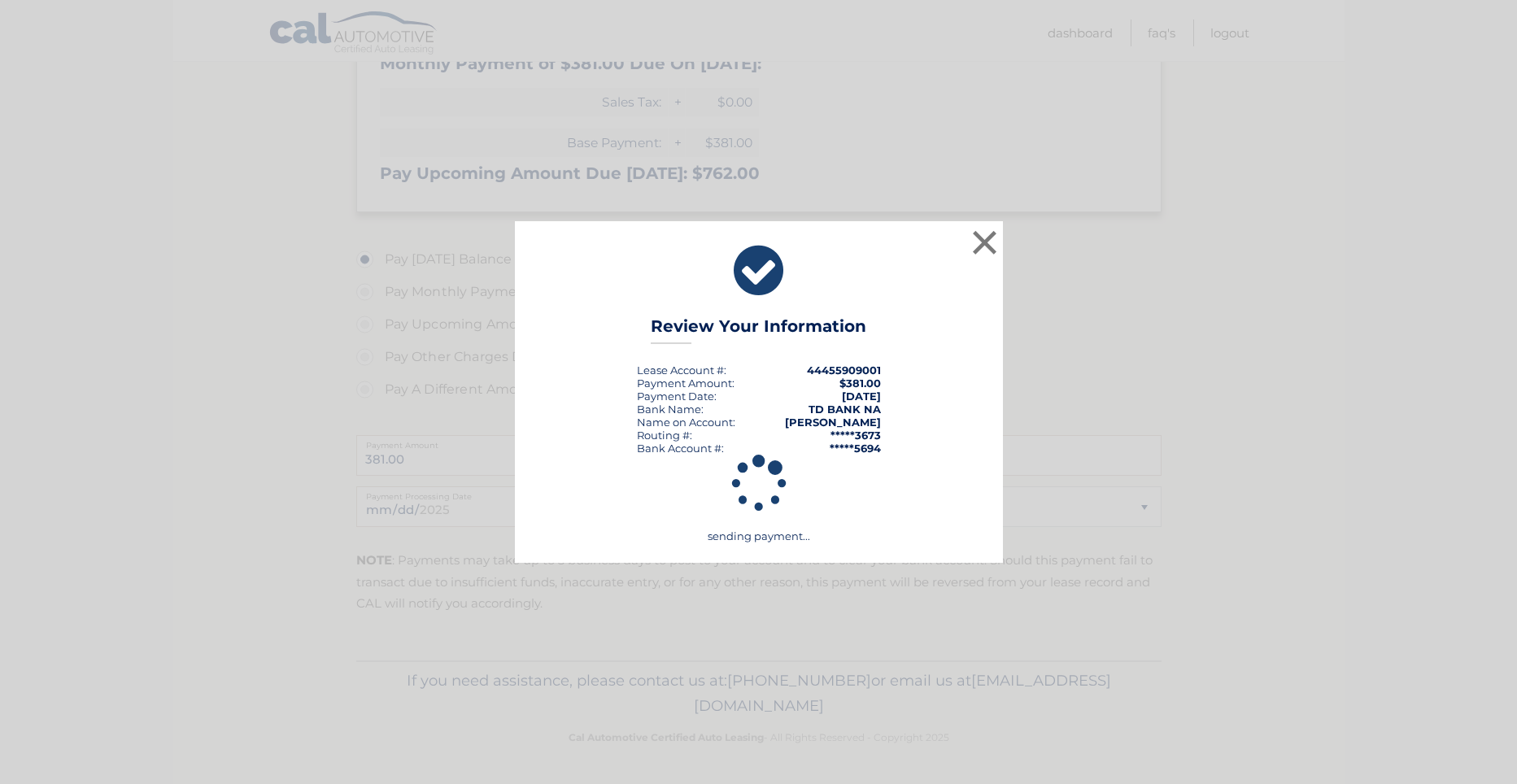
scroll to position [389, 0]
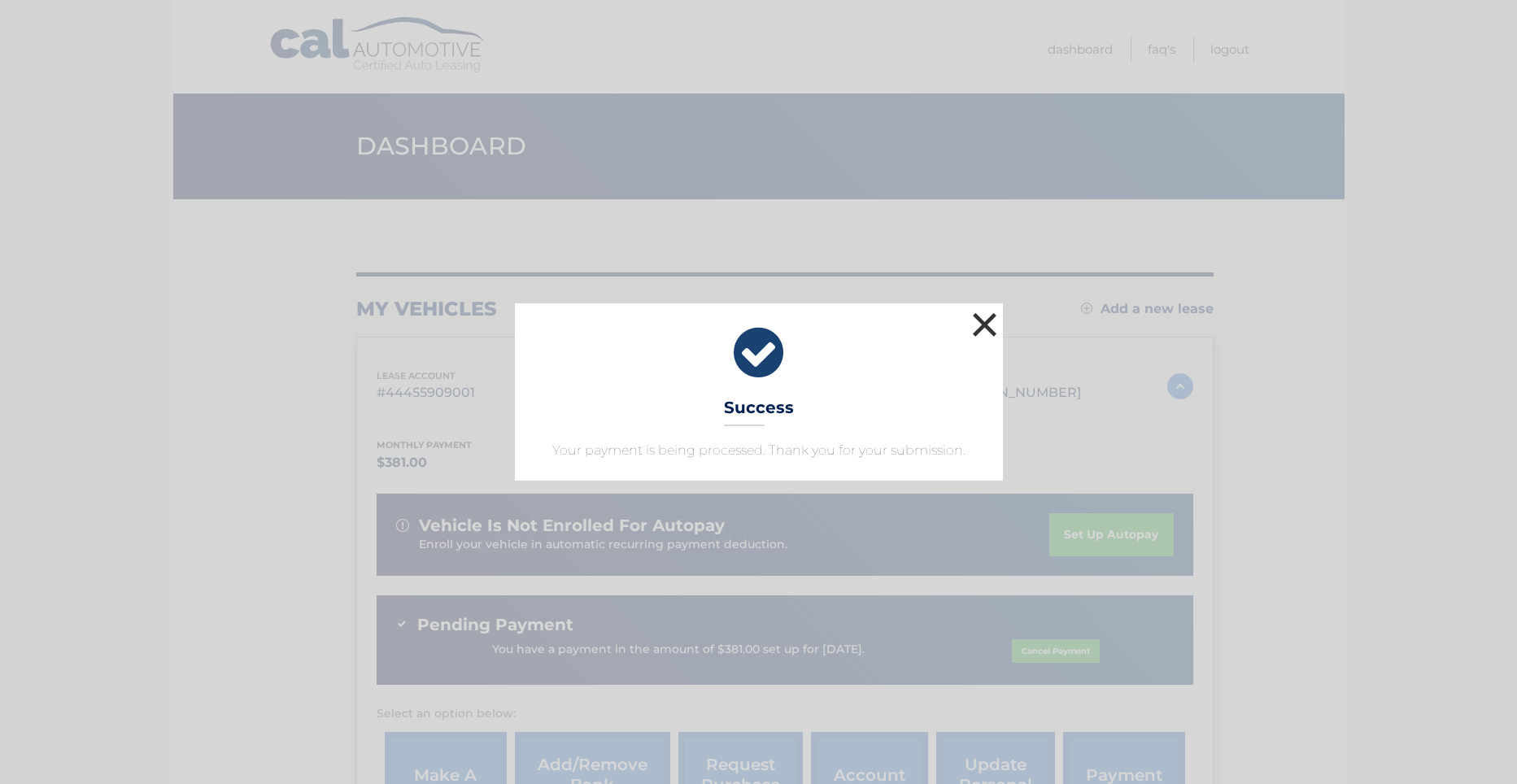
click at [980, 326] on button "×" at bounding box center [985, 324] width 32 height 32
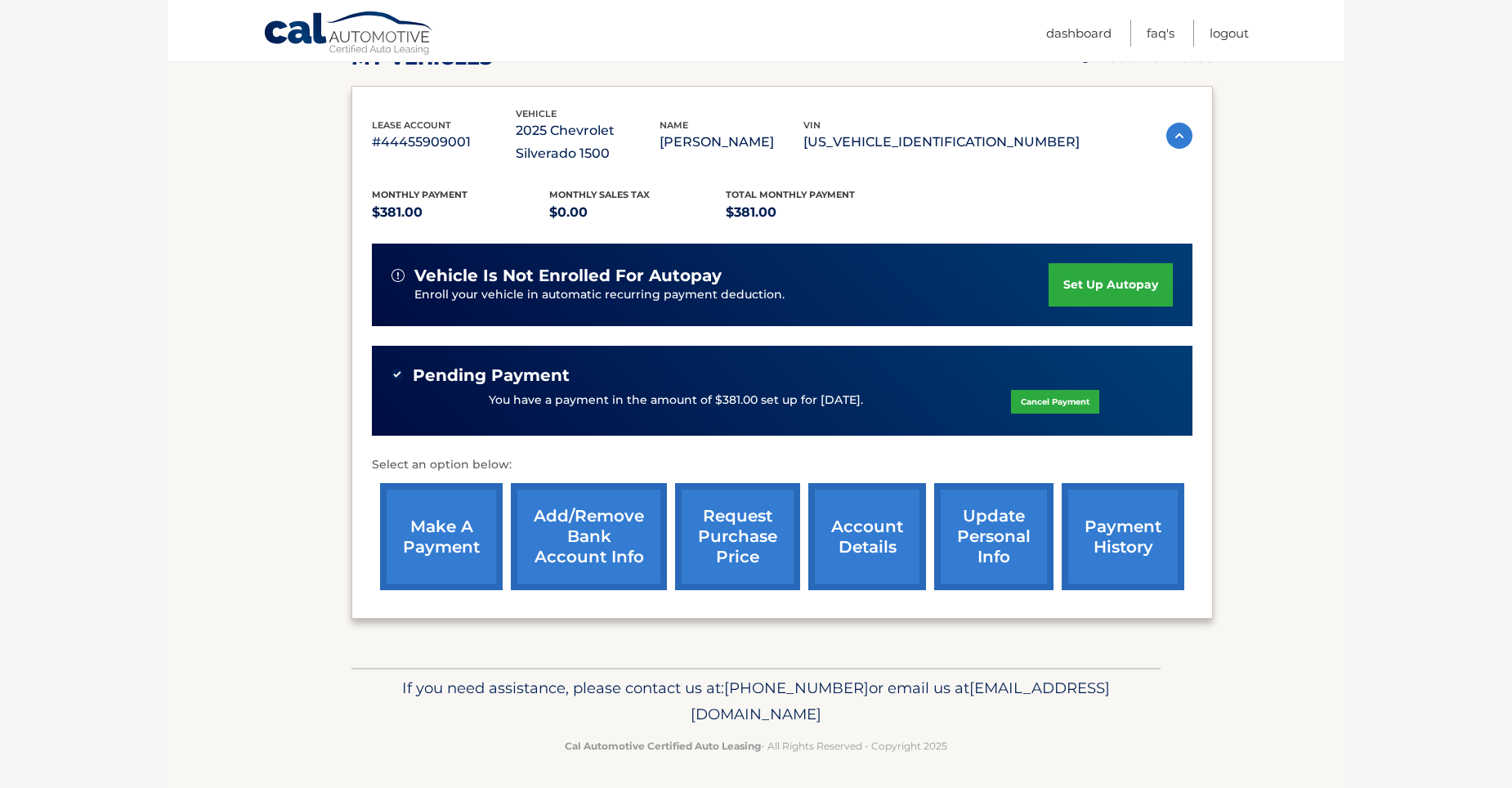
scroll to position [257, 0]
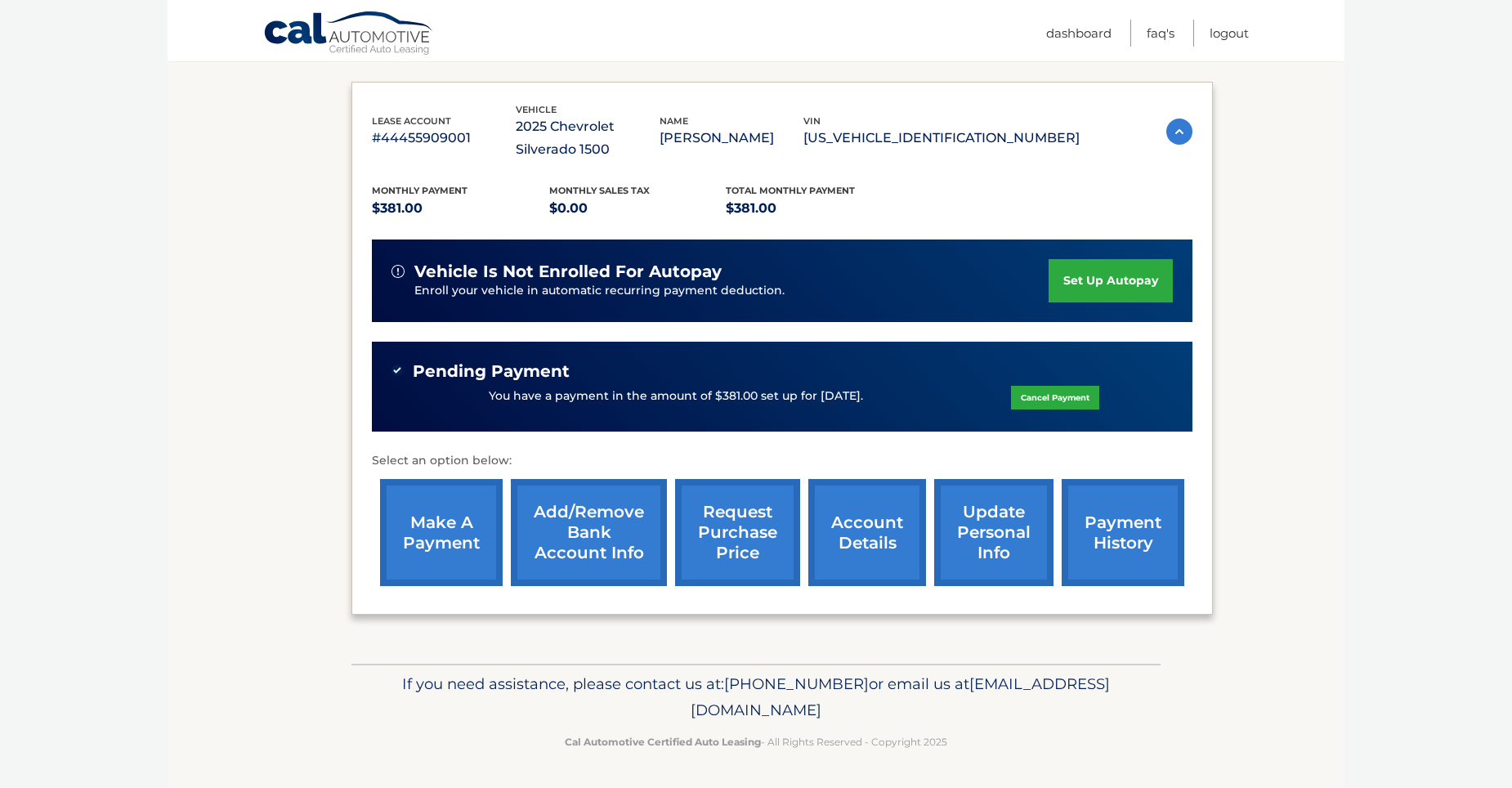
click at [1141, 288] on link "set up autopay" at bounding box center [1110, 281] width 125 height 43
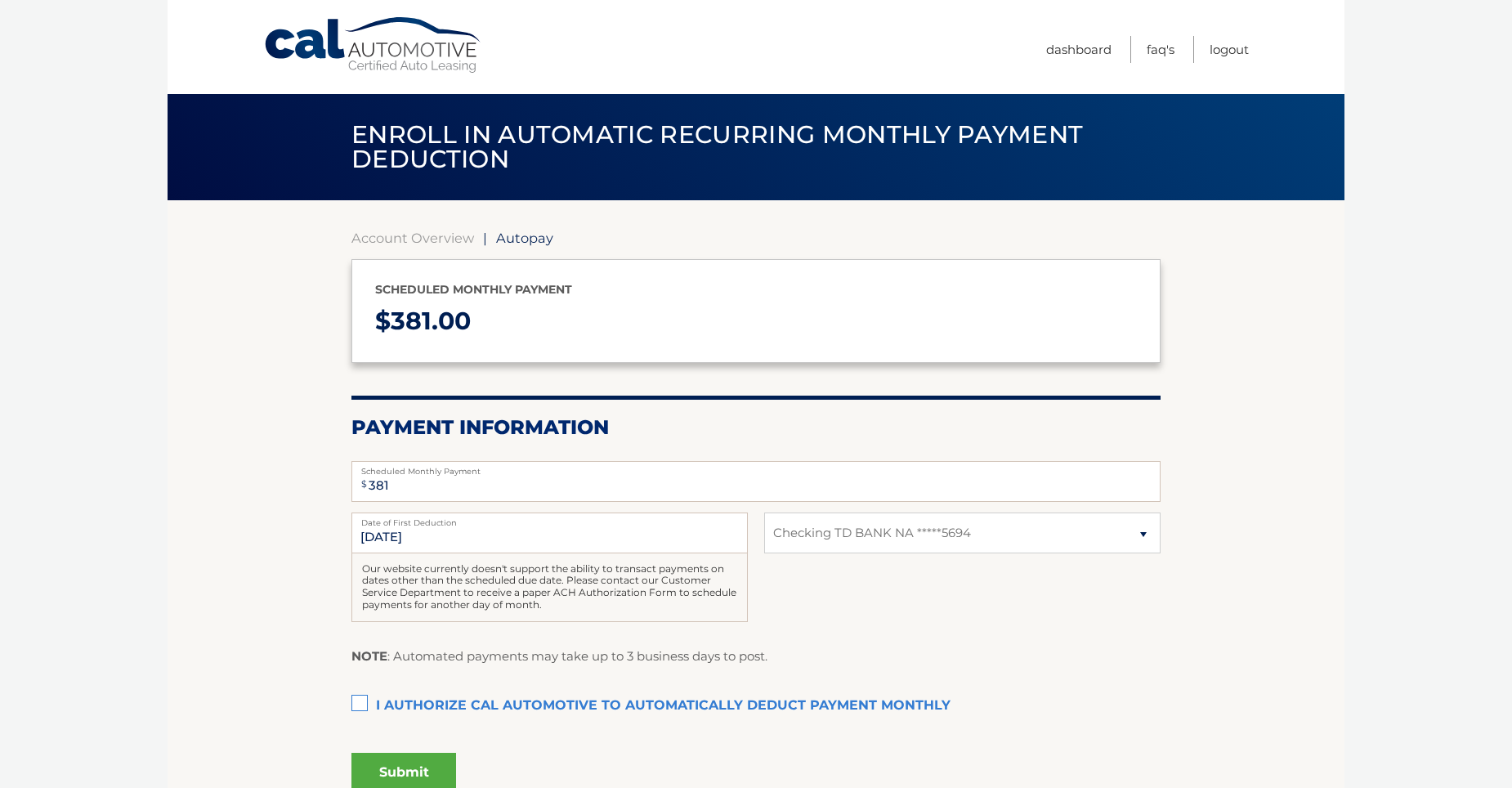
select select "YWE4MzA3YzgtNWJkOC00NjYyLTkxNWEtZGFiNTYzNDJiMWJm"
click at [1152, 51] on link "FAQ's" at bounding box center [1160, 49] width 28 height 27
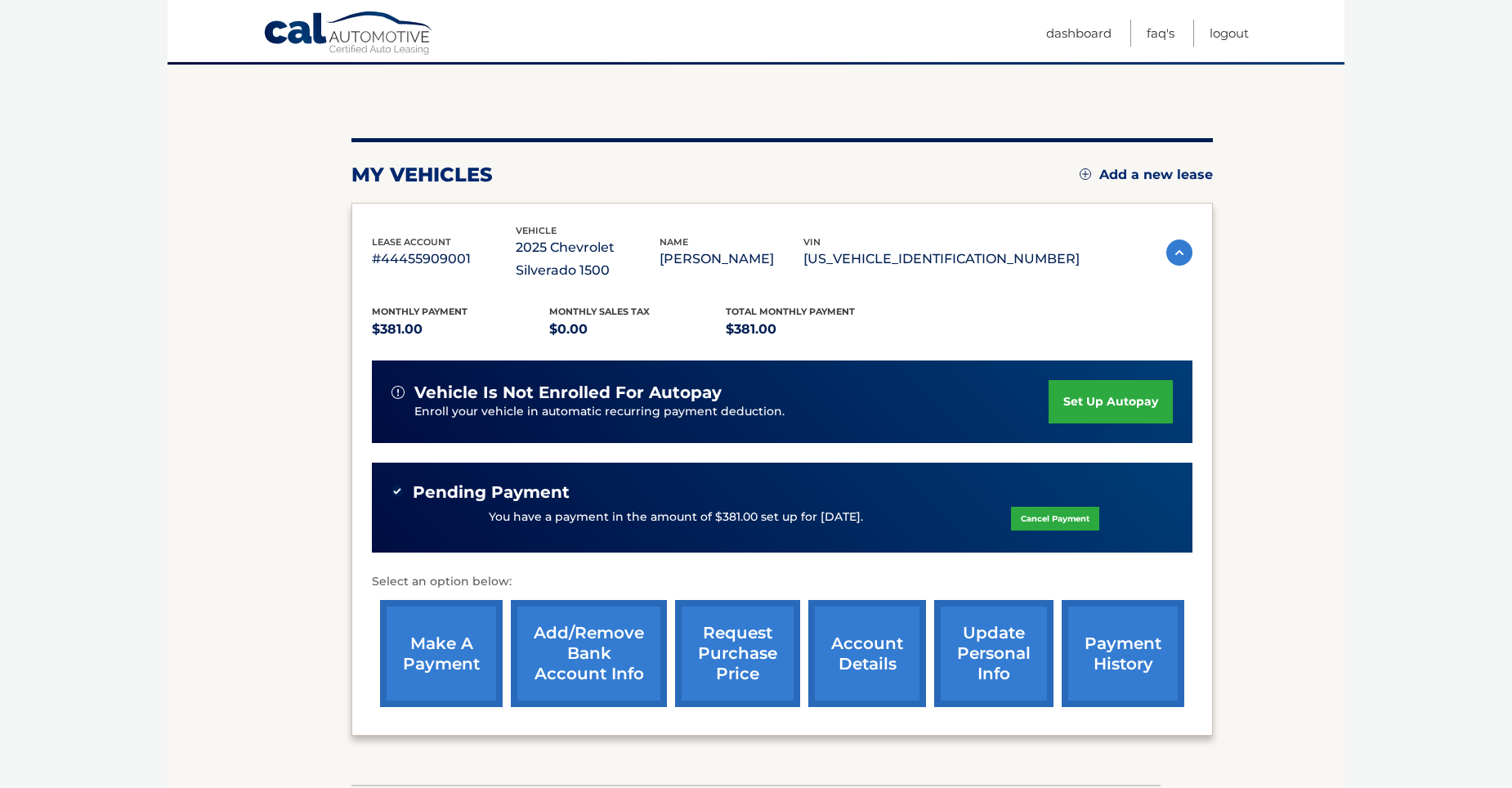
scroll to position [245, 0]
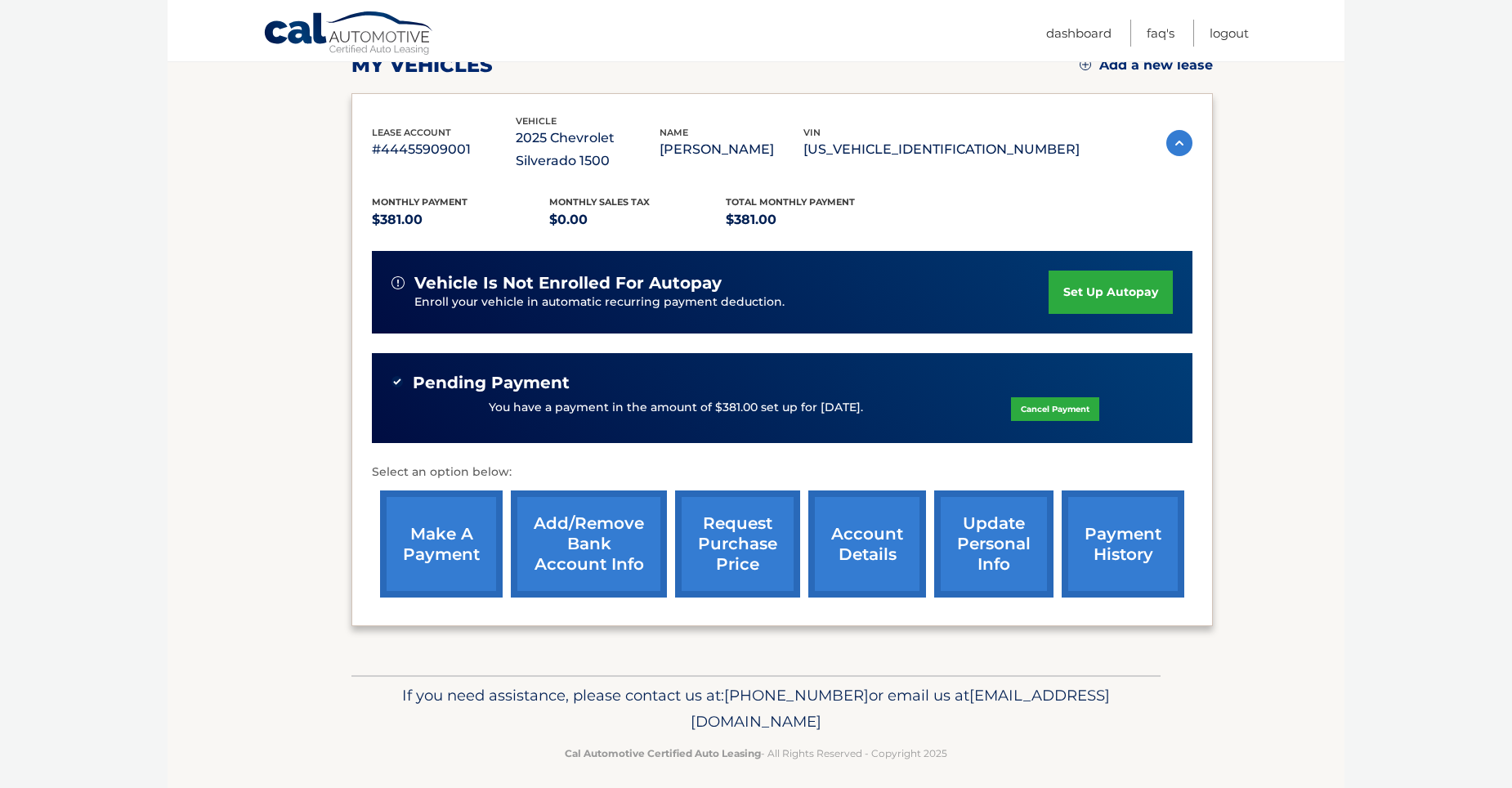
click at [866, 544] on link "account details" at bounding box center [867, 544] width 118 height 107
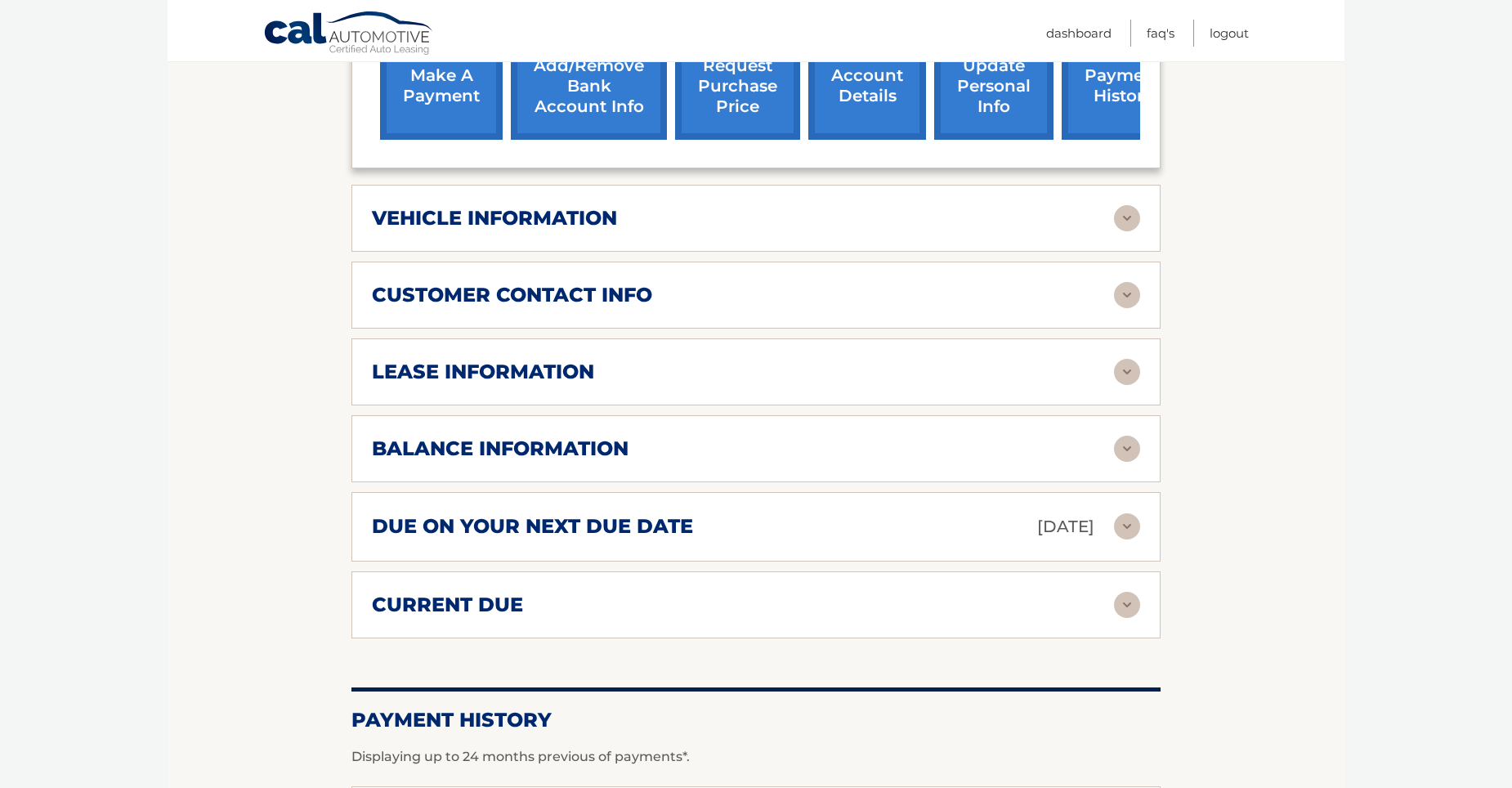
scroll to position [735, 0]
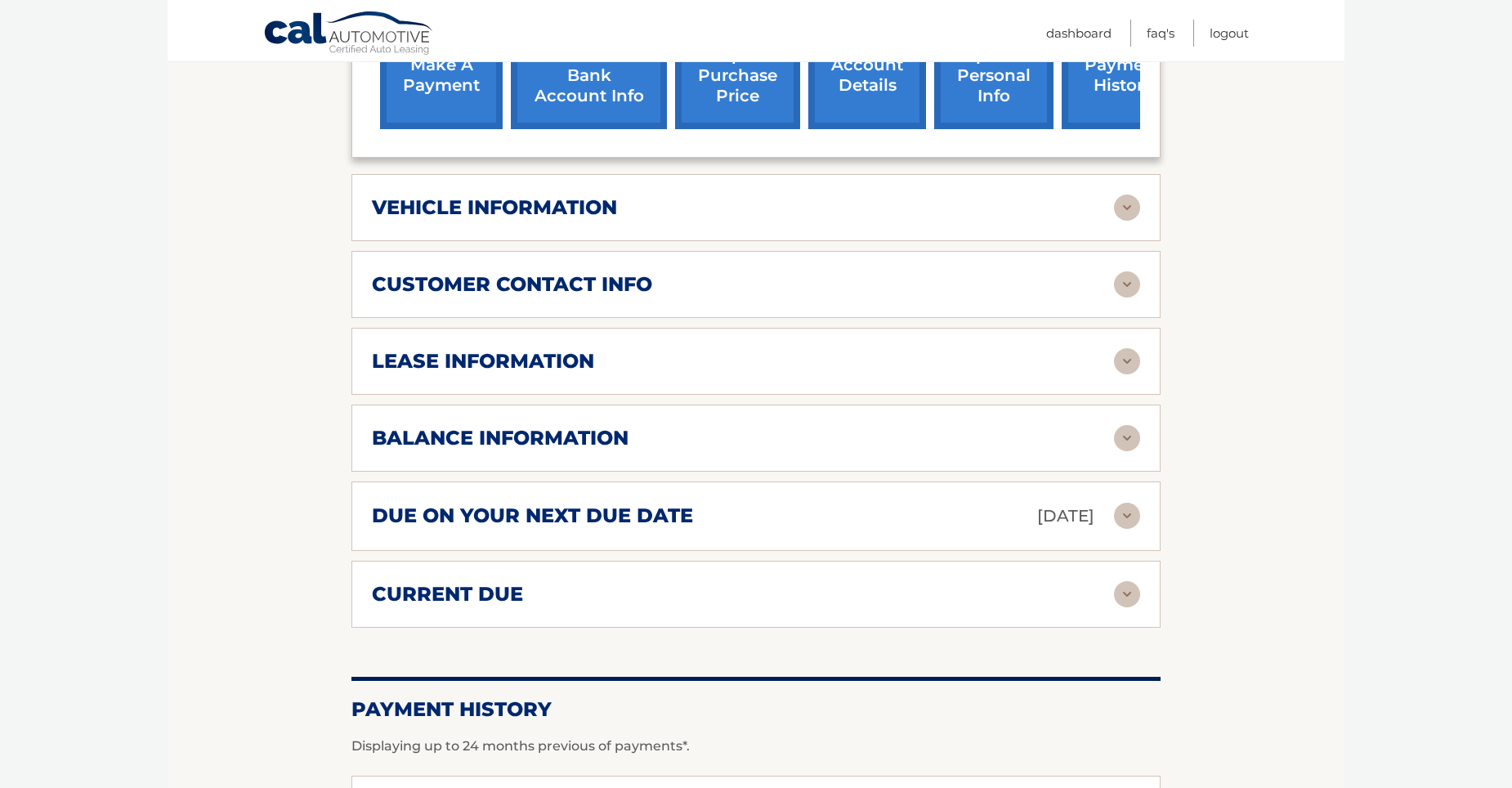
click at [924, 443] on div "balance information" at bounding box center [743, 437] width 742 height 25
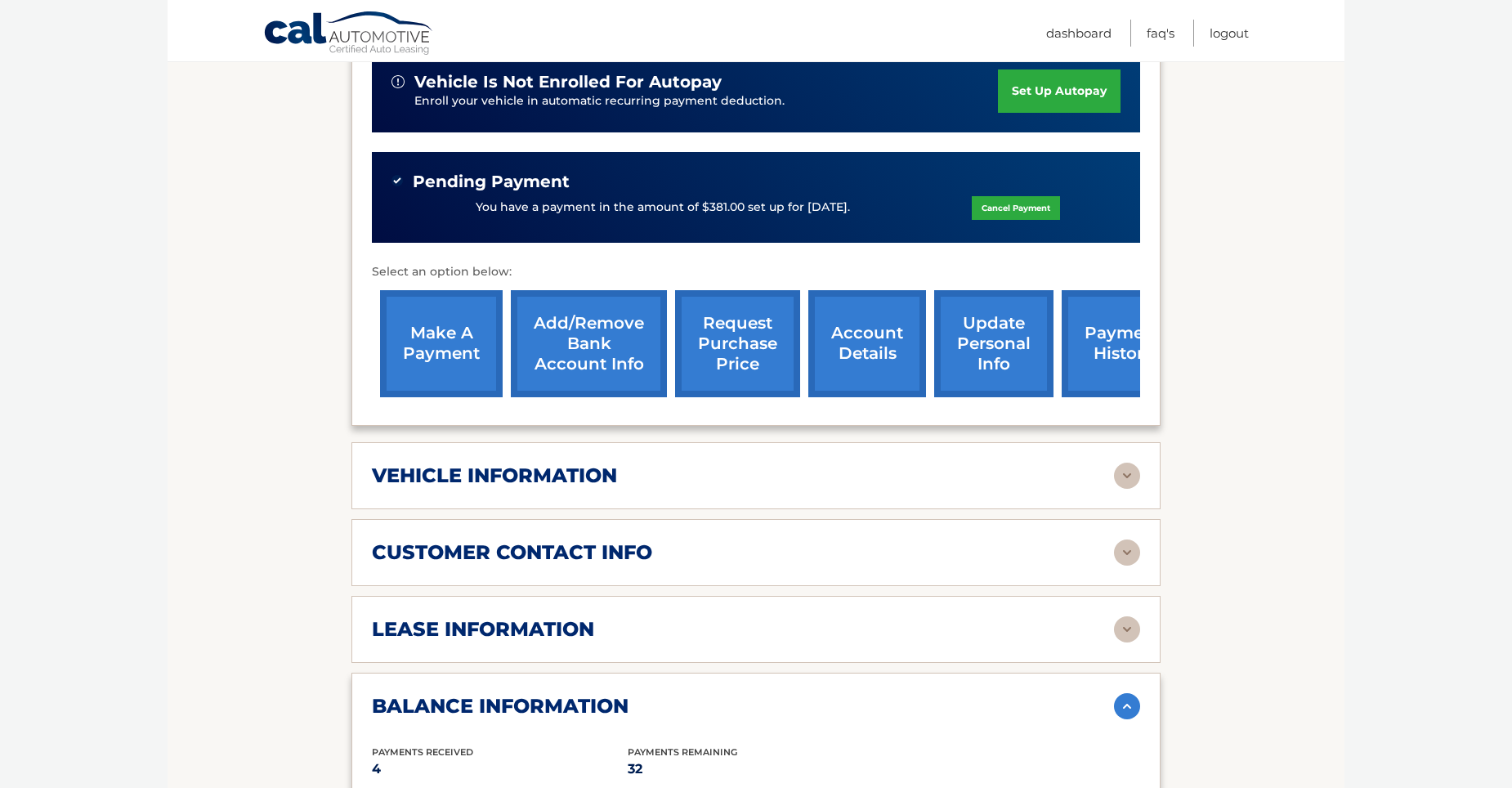
scroll to position [327, 0]
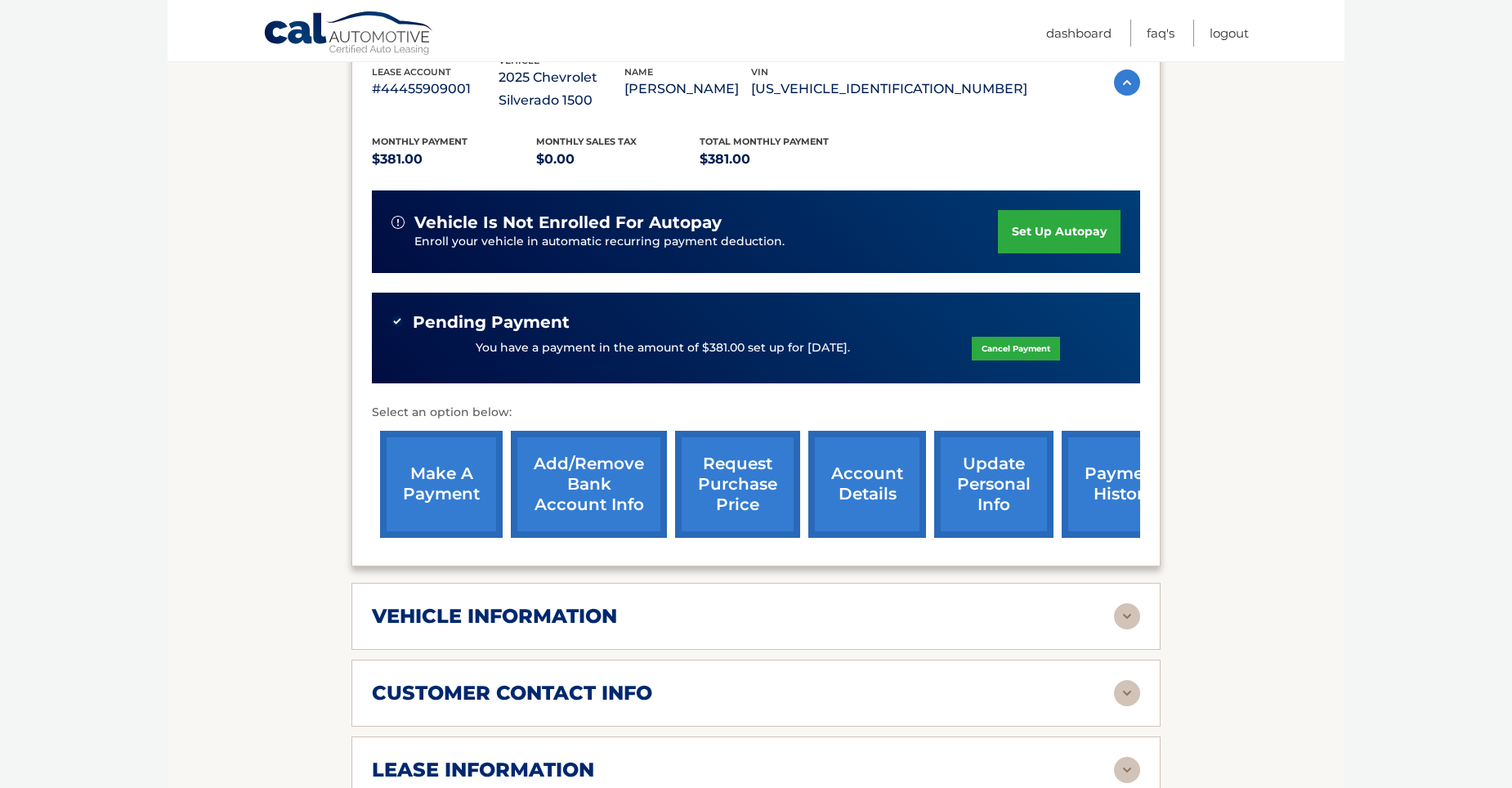
click at [502, 477] on div "make a payment Add/Remove bank account info request purchase price account deta…" at bounding box center [782, 484] width 820 height 124
click at [486, 490] on link "make a payment" at bounding box center [442, 484] width 123 height 107
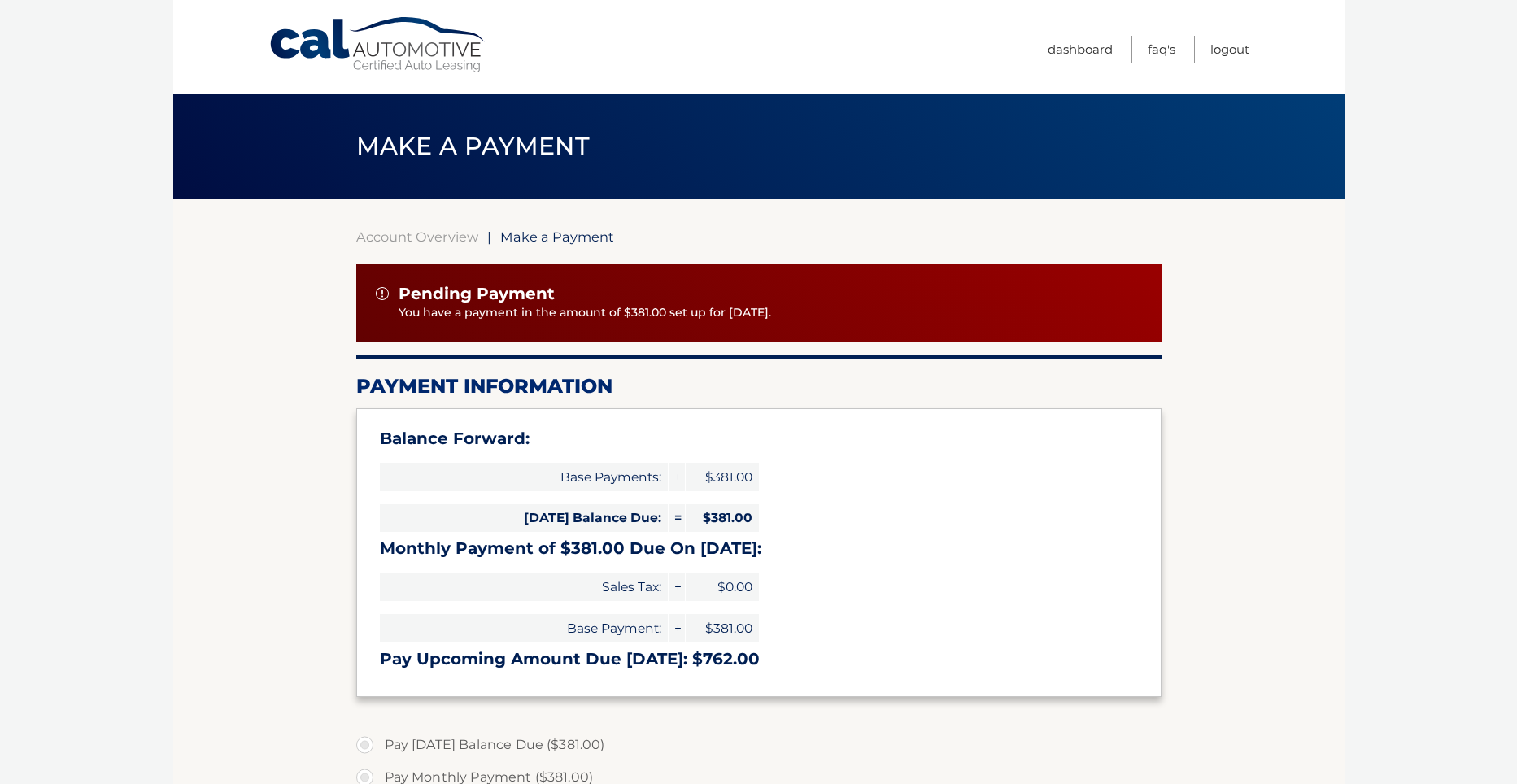
select select "YWE4MzA3YzgtNWJkOC00NjYyLTkxNWEtZGFiNTYzNDJiMWJm"
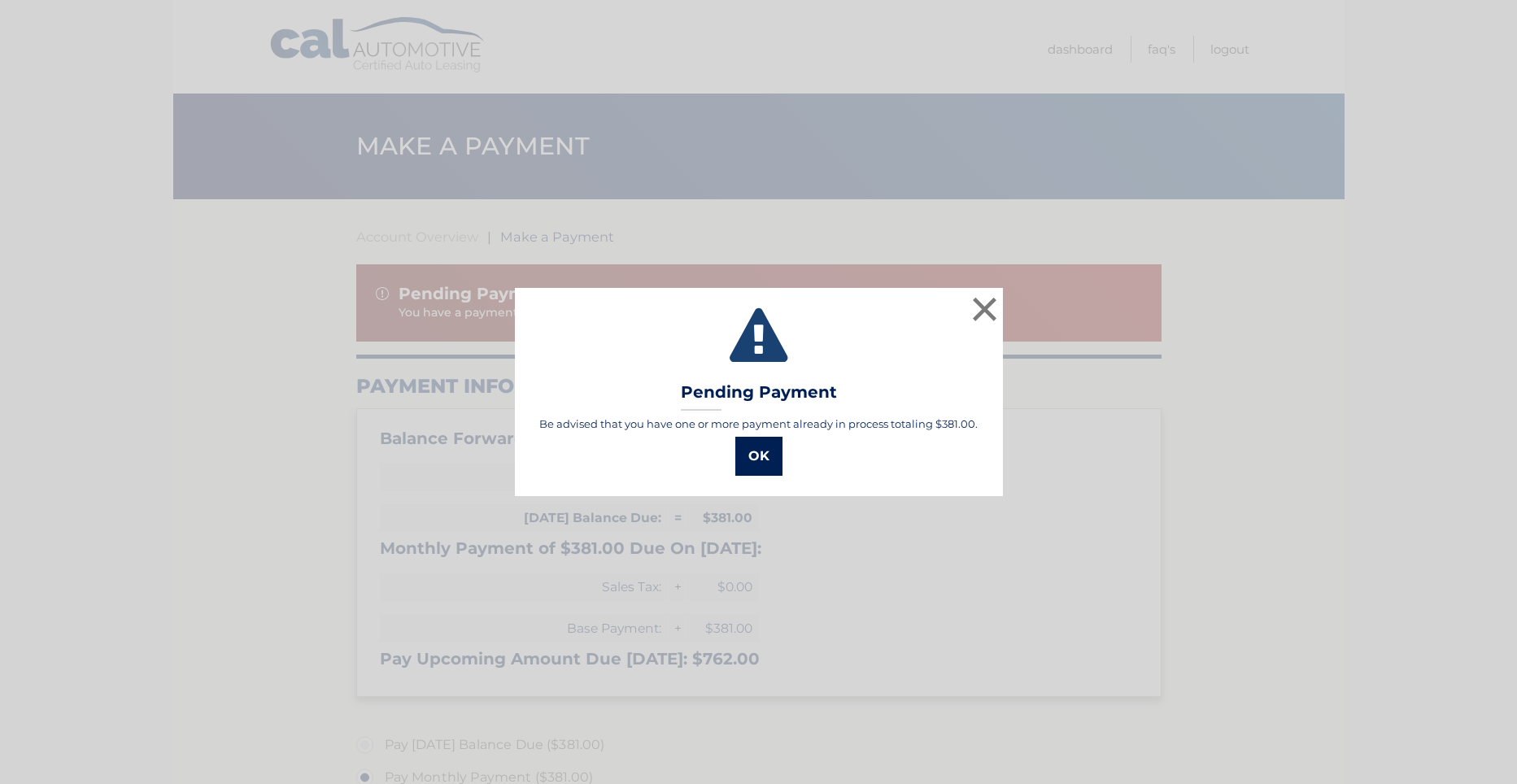
click at [750, 465] on button "OK" at bounding box center [759, 456] width 48 height 39
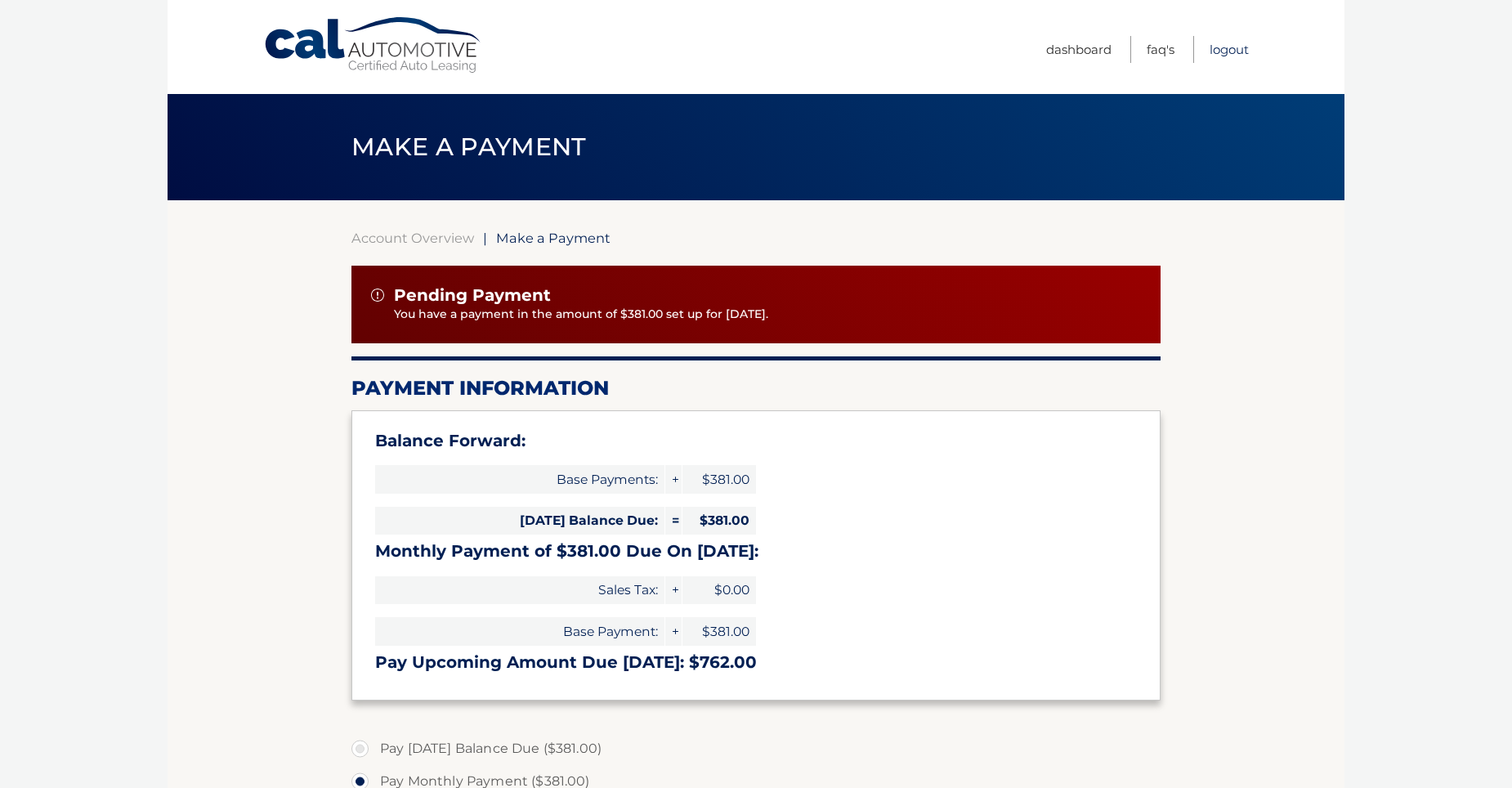
click at [1225, 49] on link "Logout" at bounding box center [1229, 49] width 39 height 27
